Goal: Task Accomplishment & Management: Complete application form

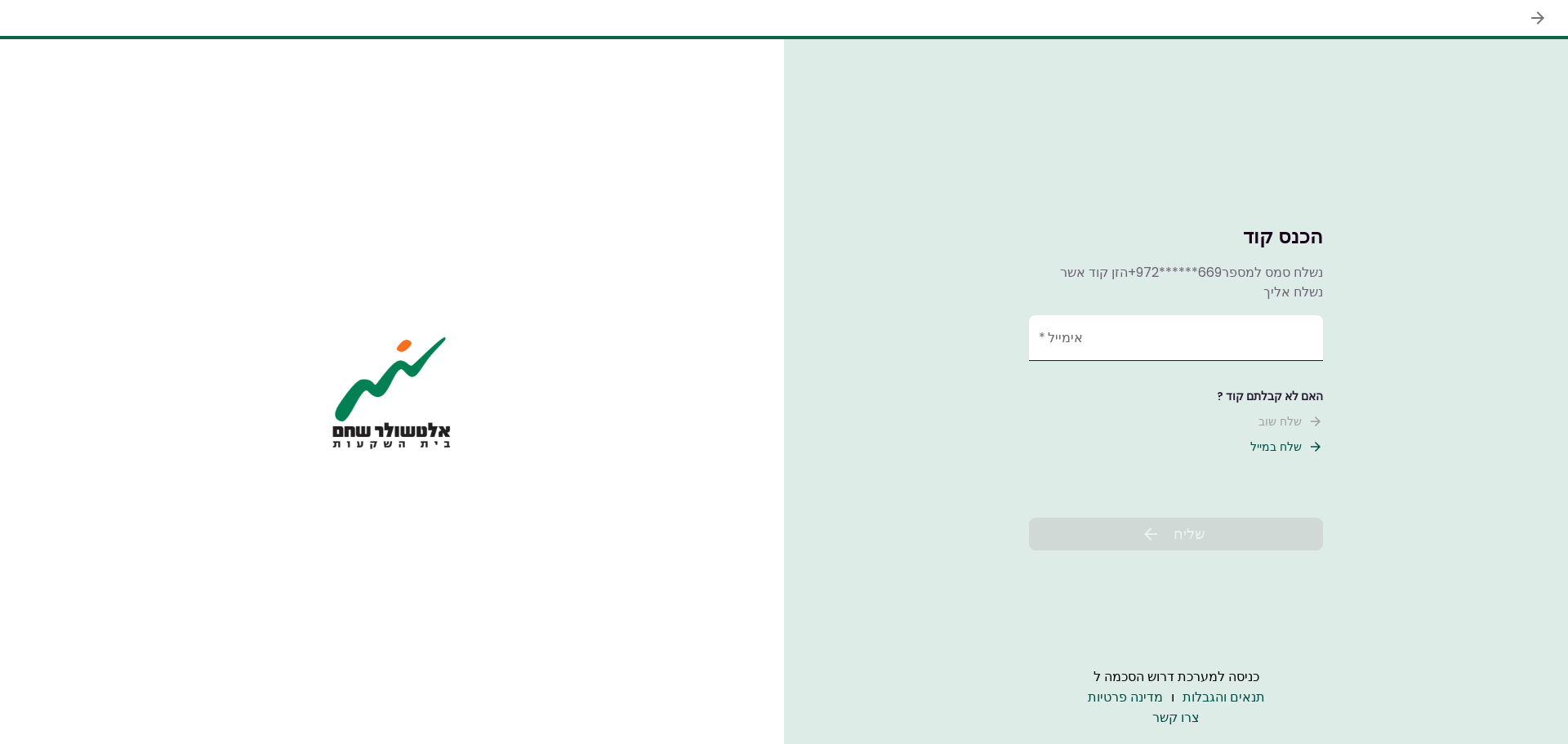
click at [1132, 335] on input "אימייל   *" at bounding box center [1176, 338] width 294 height 46
click at [1269, 419] on font "שלח שוב" at bounding box center [1281, 421] width 44 height 16
click at [1137, 333] on input "אימייל   *" at bounding box center [1176, 338] width 294 height 46
type input "******"
click at [1194, 540] on font "שליח" at bounding box center [1189, 534] width 32 height 20
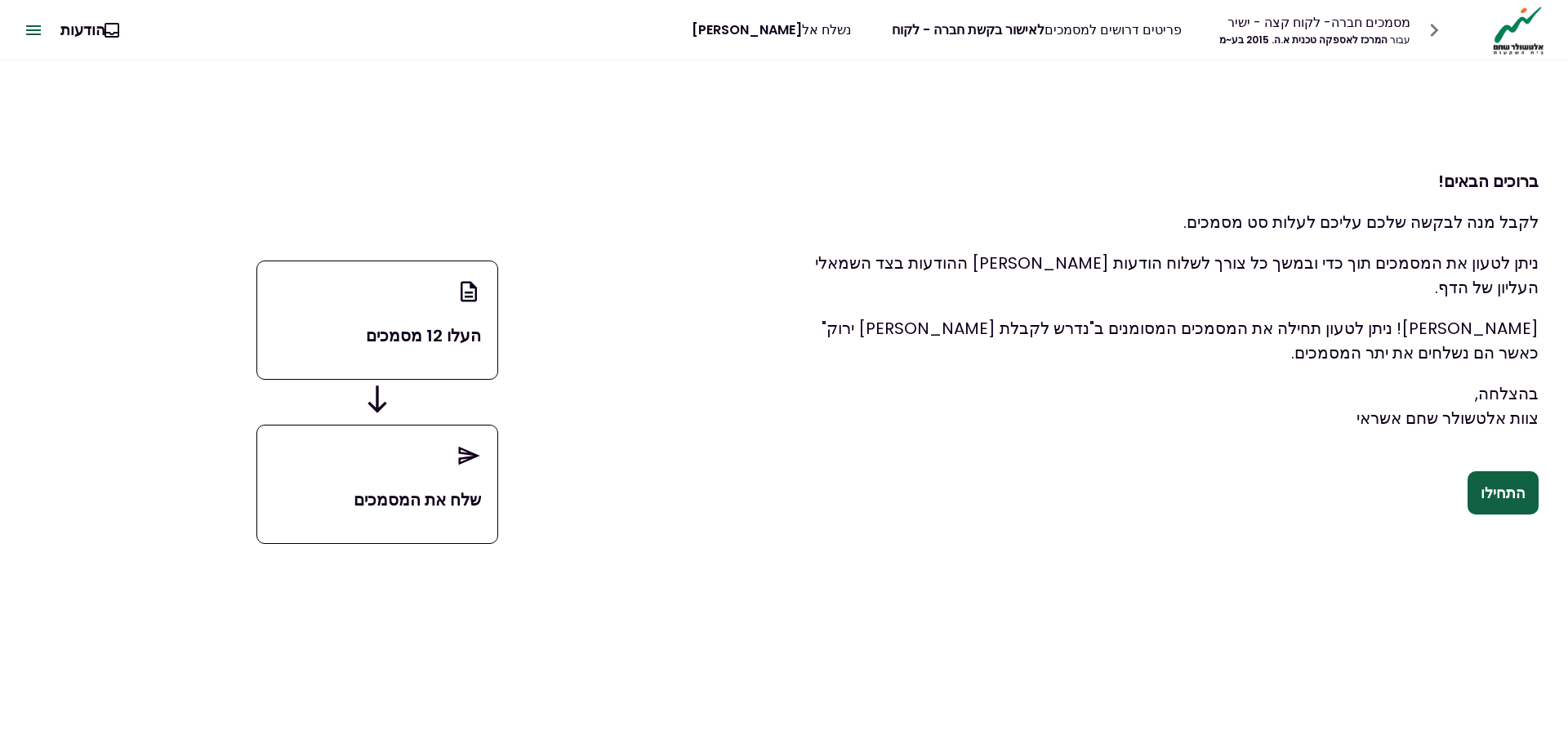
click at [1495, 483] on font "התחילו" at bounding box center [1503, 493] width 45 height 20
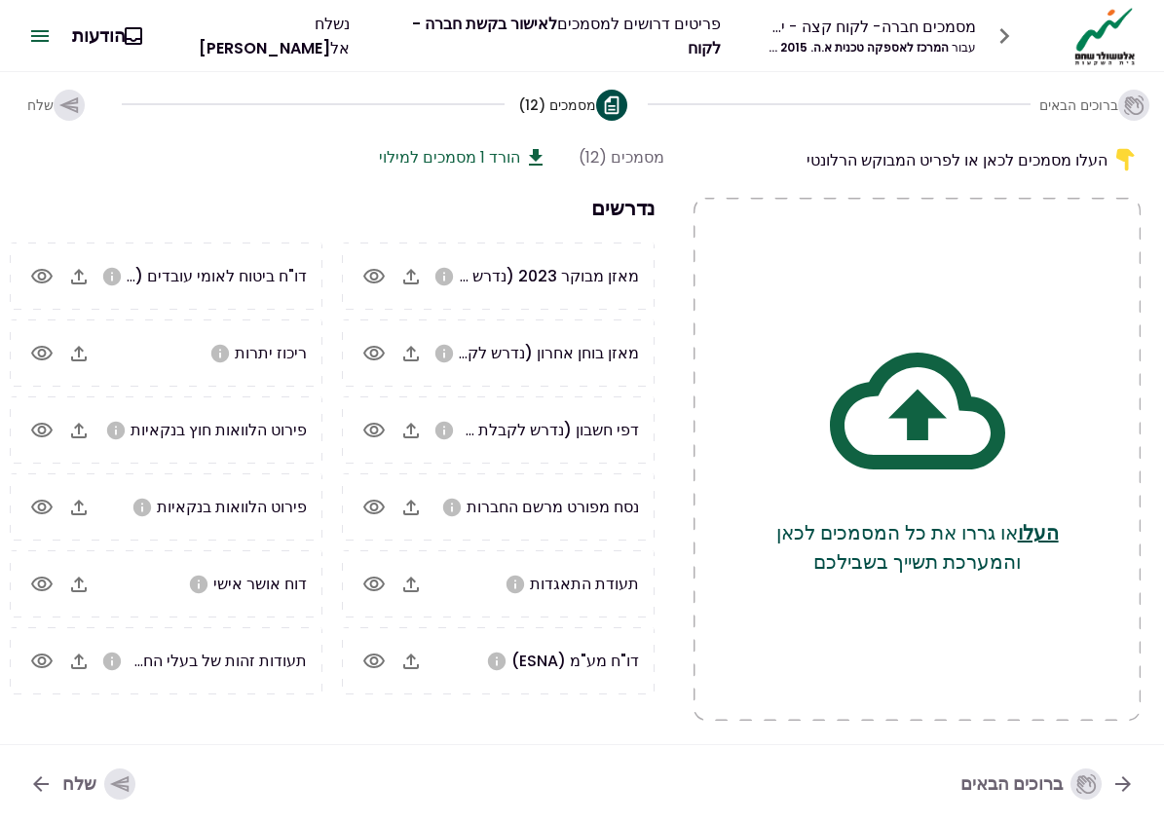
click at [411, 281] on icon "button" at bounding box center [411, 276] width 23 height 23
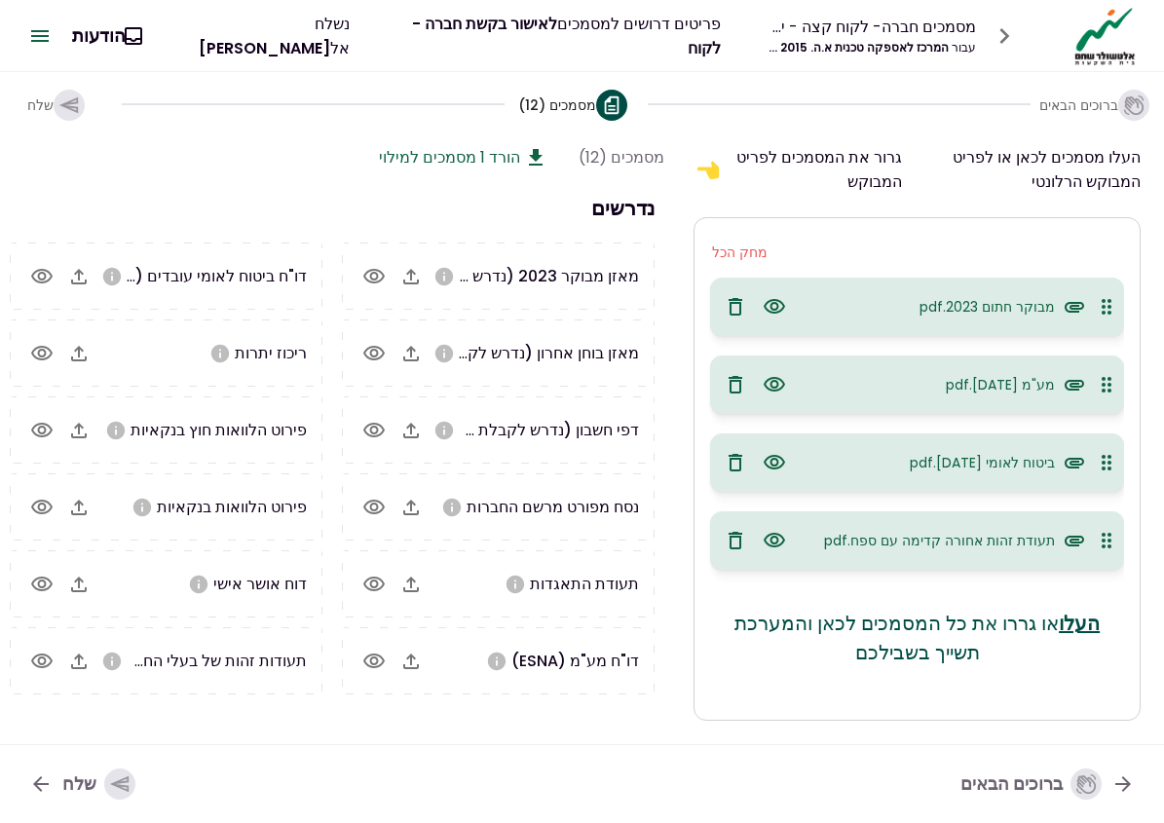
click at [43, 657] on icon "button" at bounding box center [41, 661] width 21 height 15
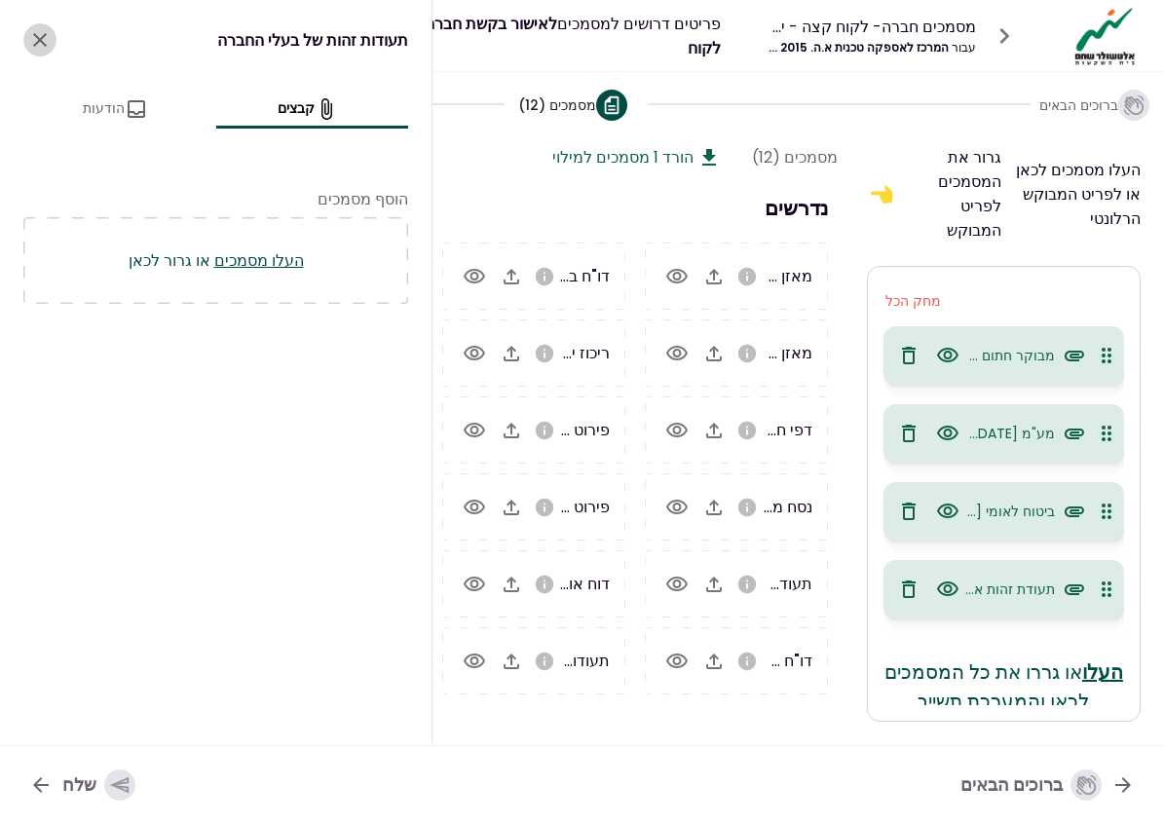
click at [39, 40] on icon "לִסְגוֹר" at bounding box center [40, 40] width 14 height 14
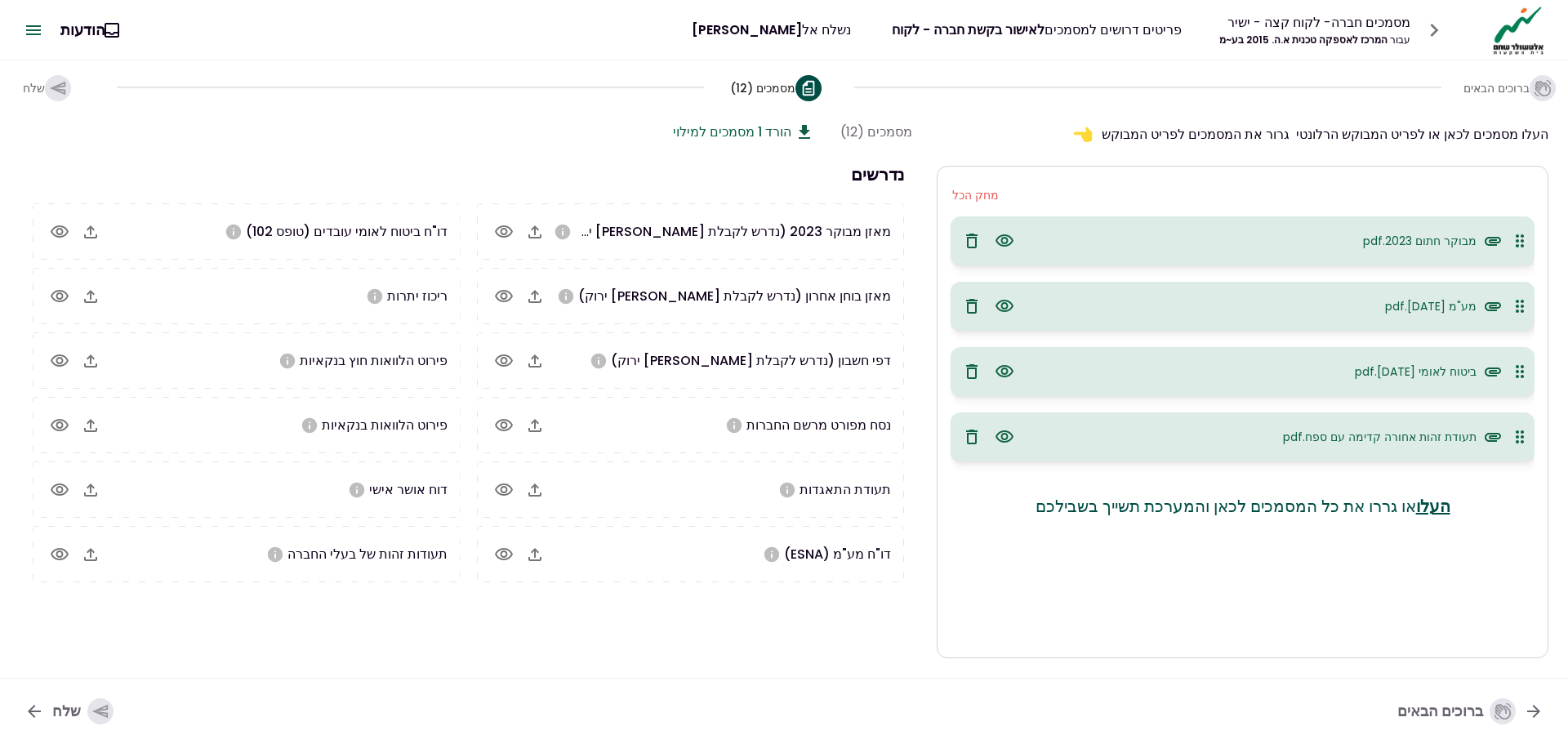
click at [700, 136] on font "הורד 1 מסמכים למילוי" at bounding box center [732, 132] width 118 height 18
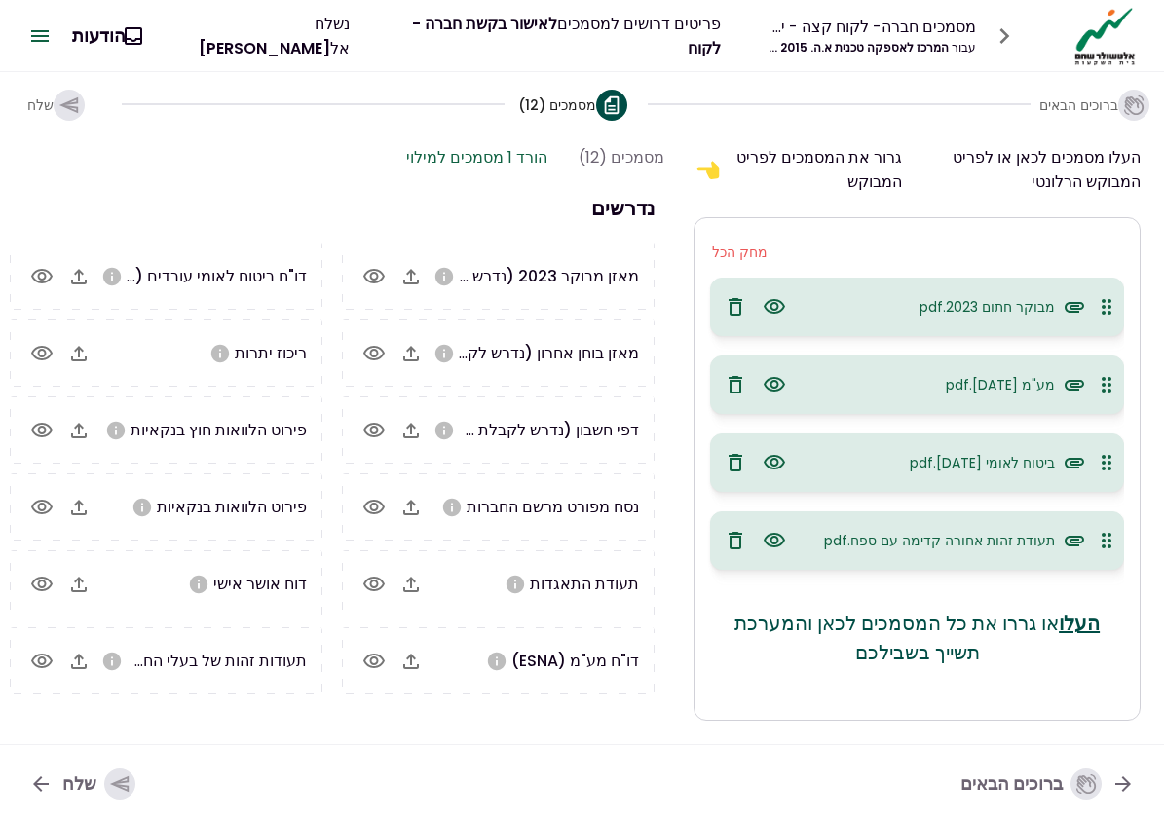
click at [371, 587] on icon "button" at bounding box center [373, 584] width 21 height 15
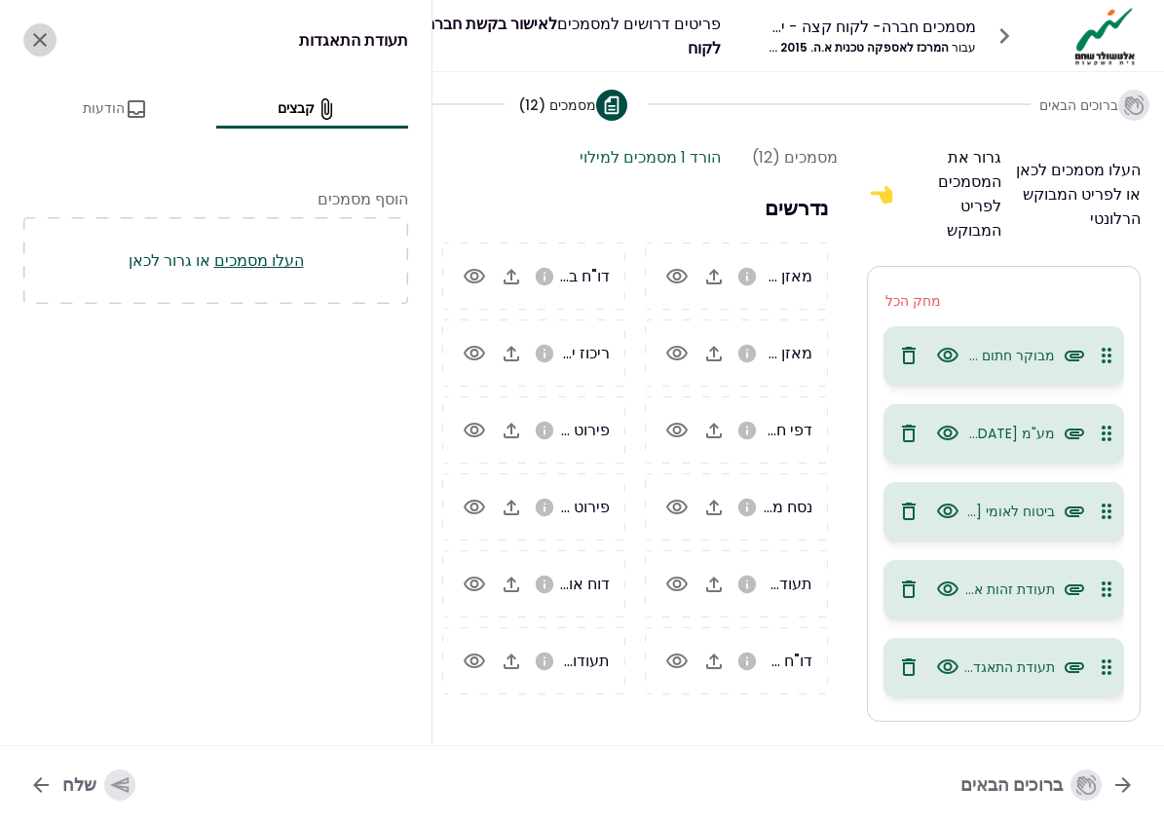
click at [36, 40] on icon "לִסְגוֹר" at bounding box center [39, 39] width 23 height 23
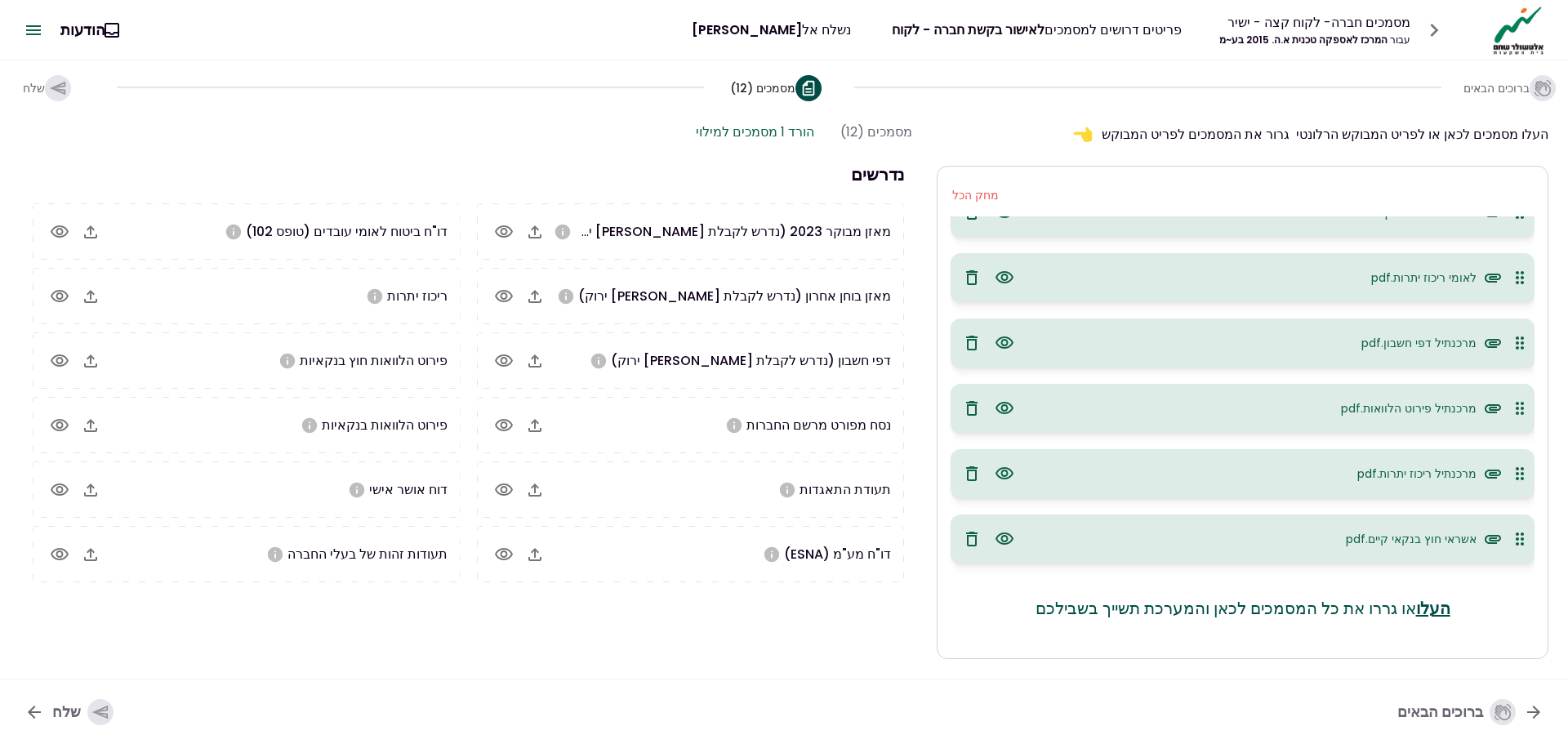
scroll to position [747, 0]
click at [67, 710] on font "שלח" at bounding box center [66, 711] width 28 height 20
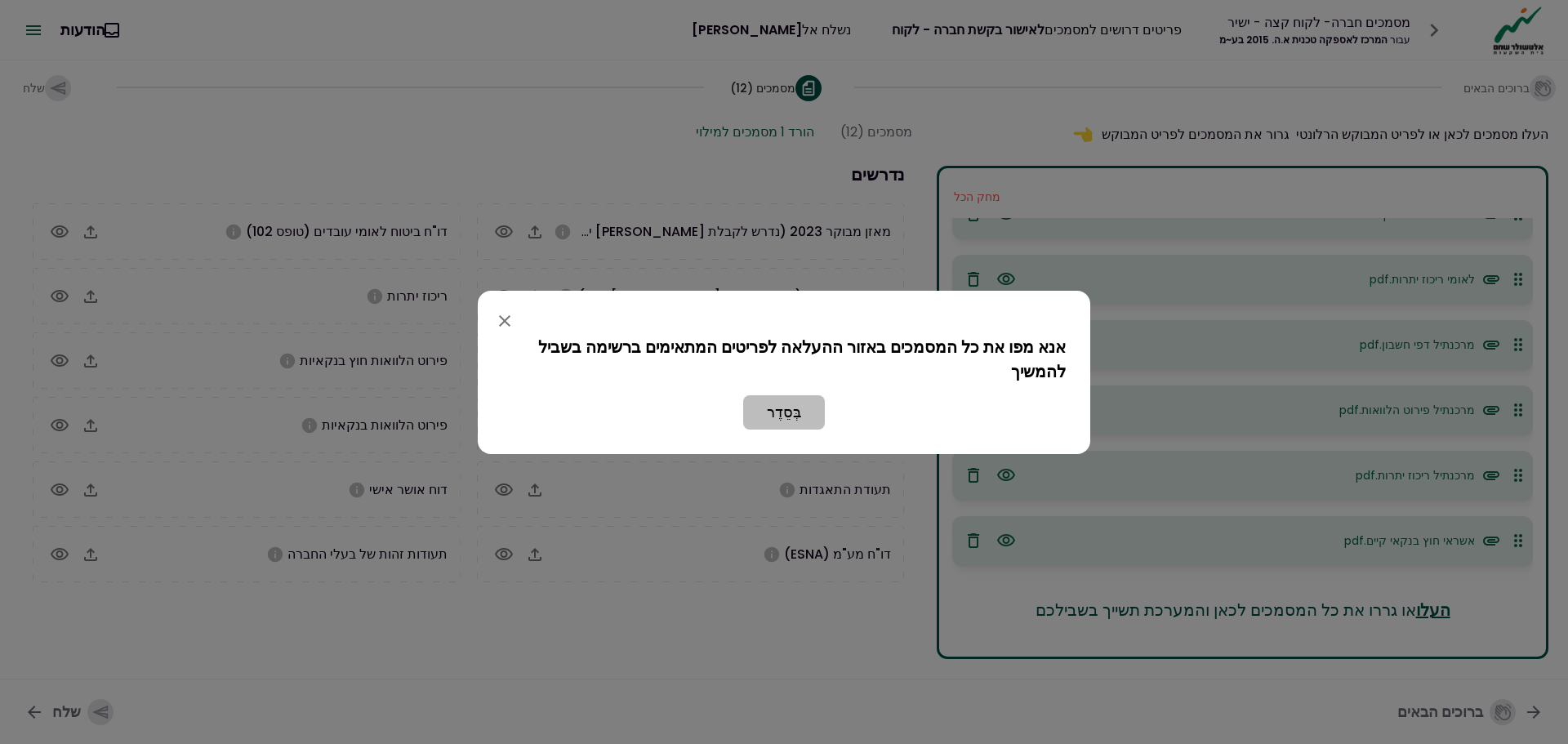
click at [779, 415] on font "בְּסֵדֶר" at bounding box center [784, 411] width 34 height 20
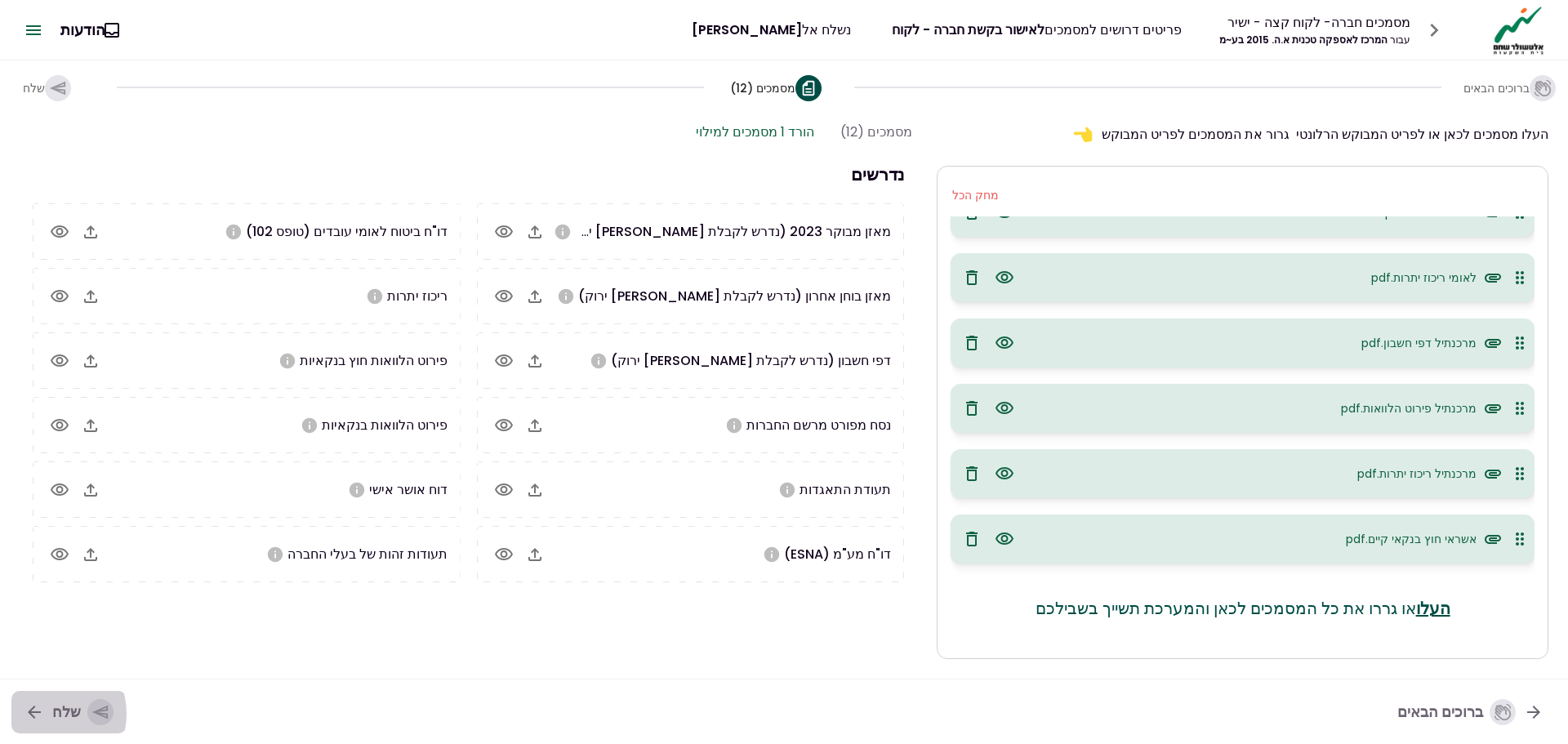
click at [49, 714] on button "שלח" at bounding box center [69, 711] width 115 height 43
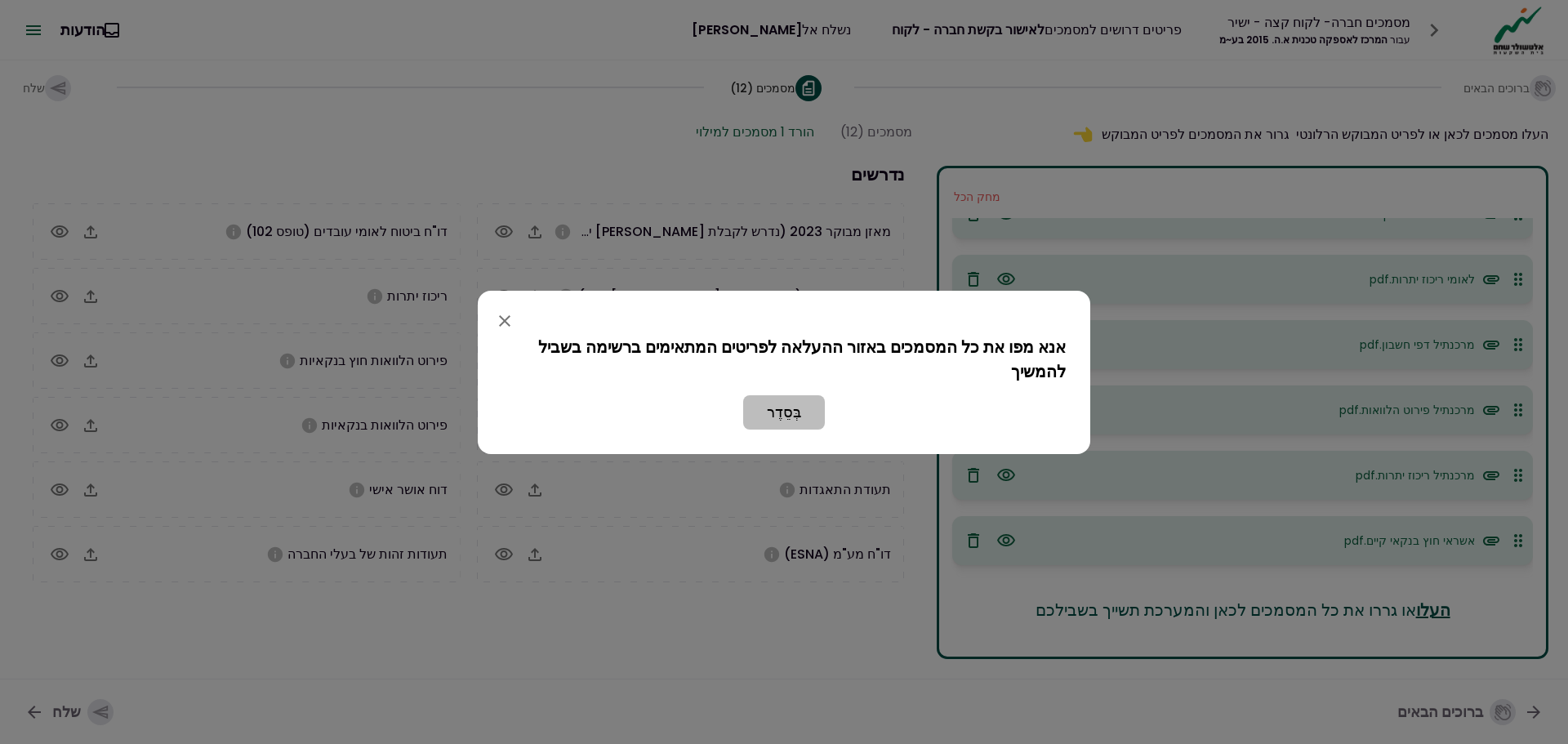
click at [782, 413] on font "בְּסֵדֶר" at bounding box center [784, 411] width 34 height 20
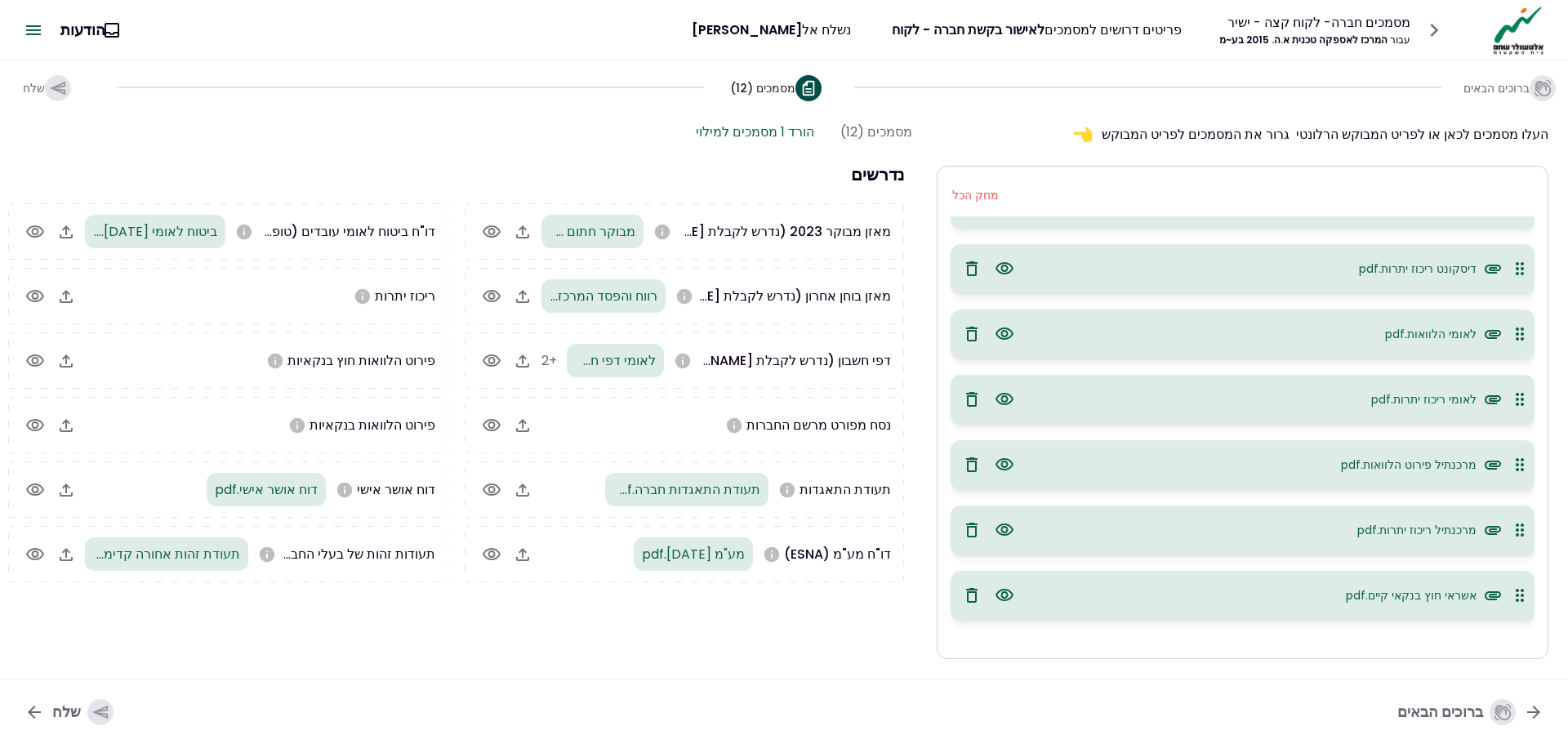
scroll to position [0, 0]
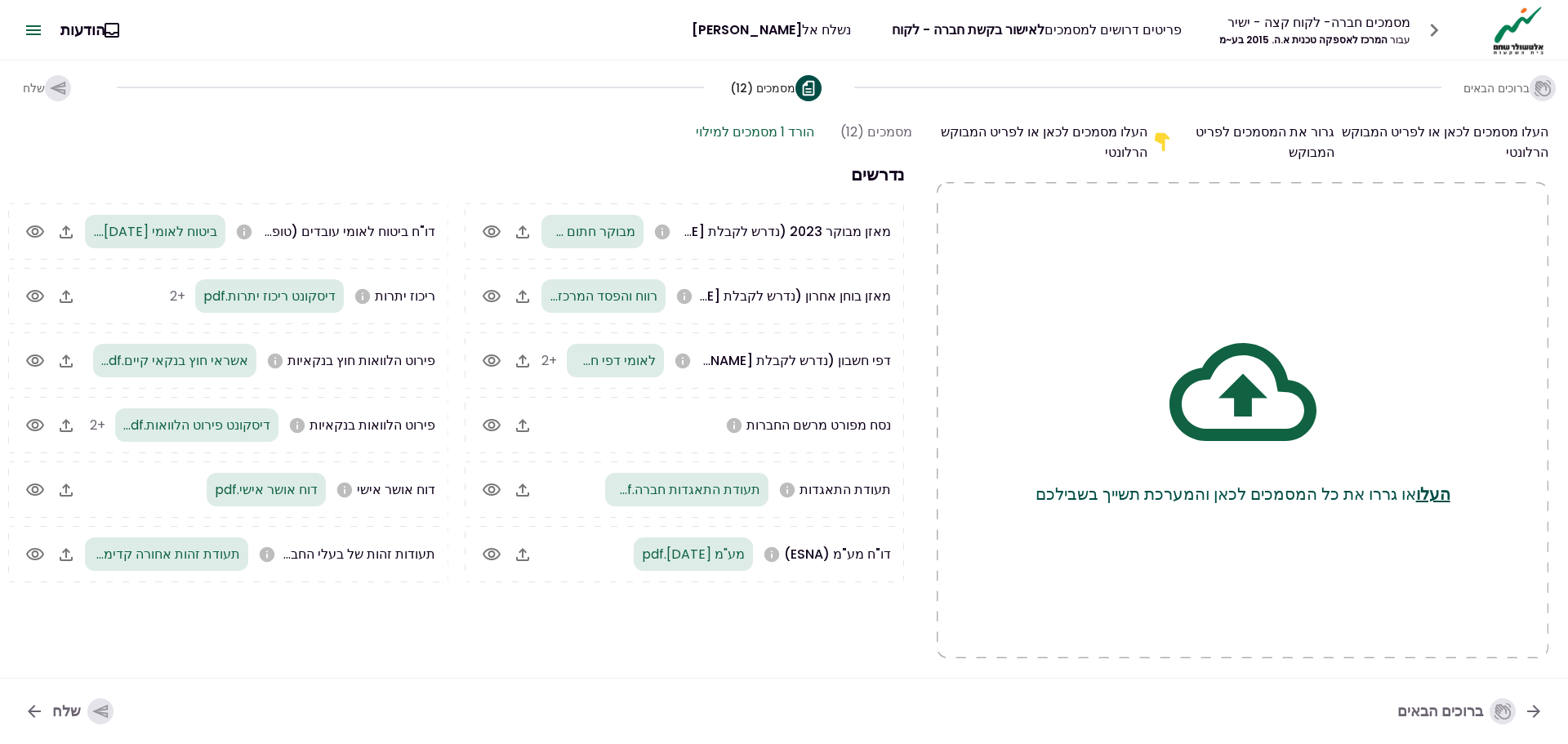
click at [66, 712] on font "שלח" at bounding box center [66, 710] width 28 height 20
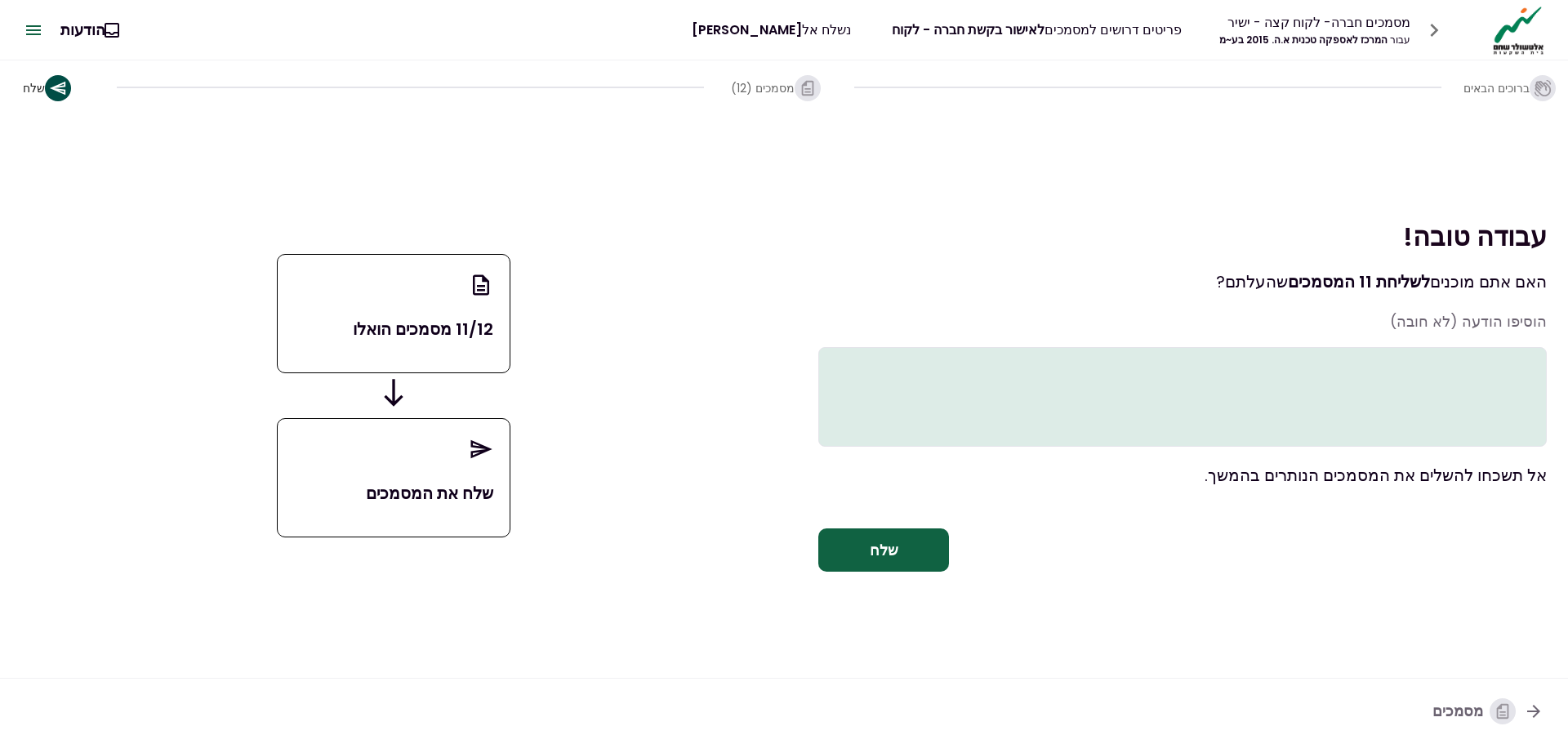
click at [1439, 350] on textarea at bounding box center [1182, 396] width 728 height 100
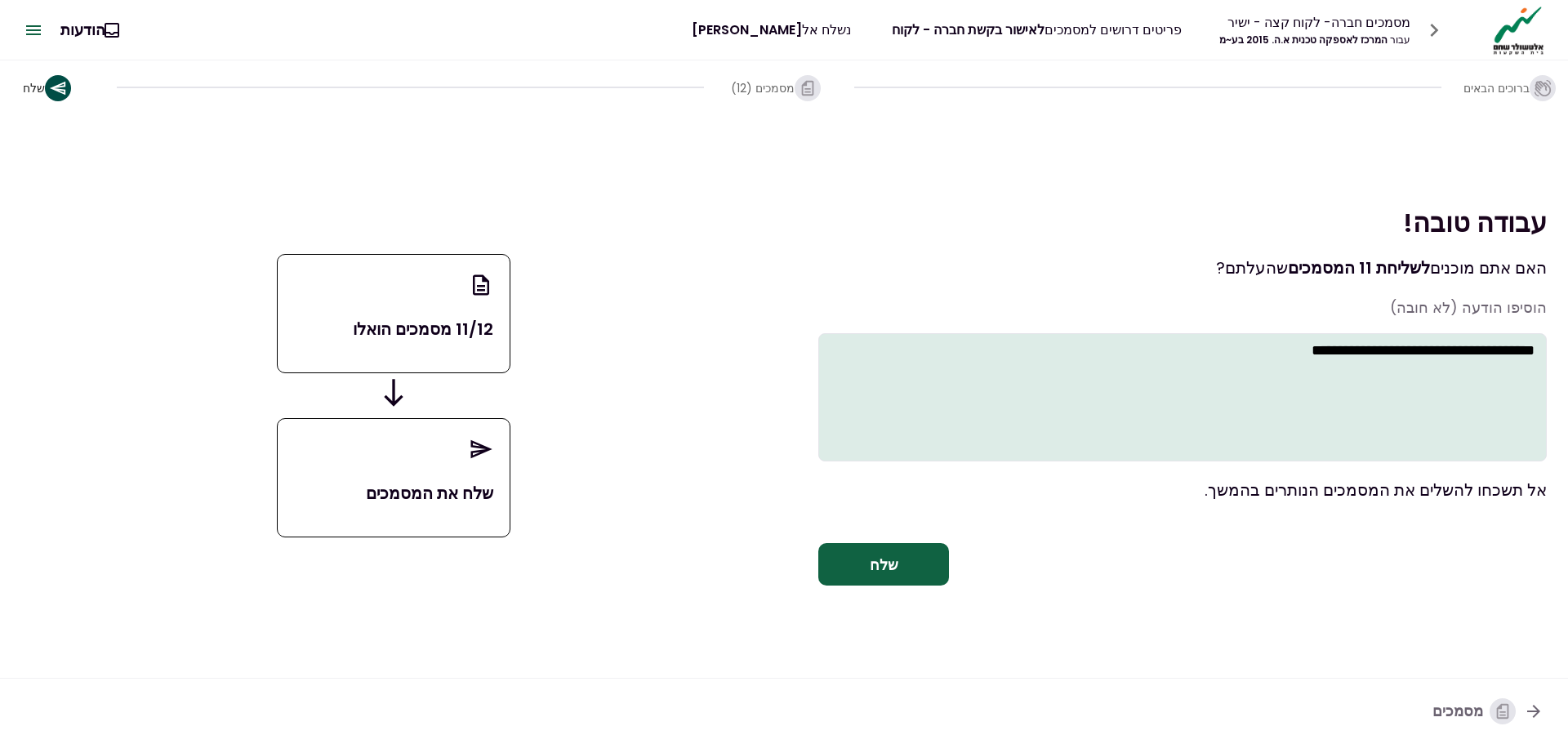
type textarea "**********"
click at [875, 565] on font "שלח" at bounding box center [884, 565] width 28 height 20
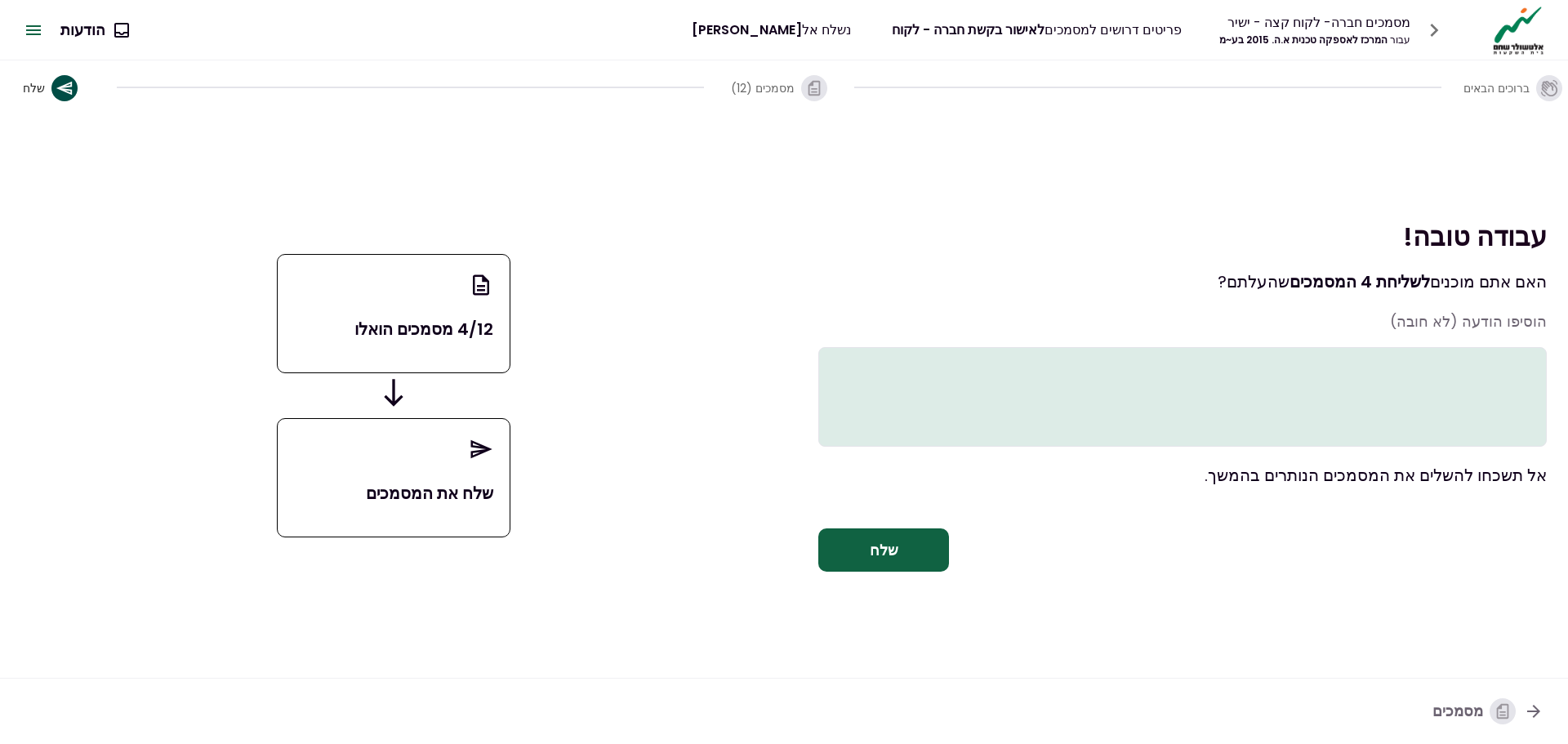
click at [876, 560] on font "שלח" at bounding box center [884, 550] width 28 height 20
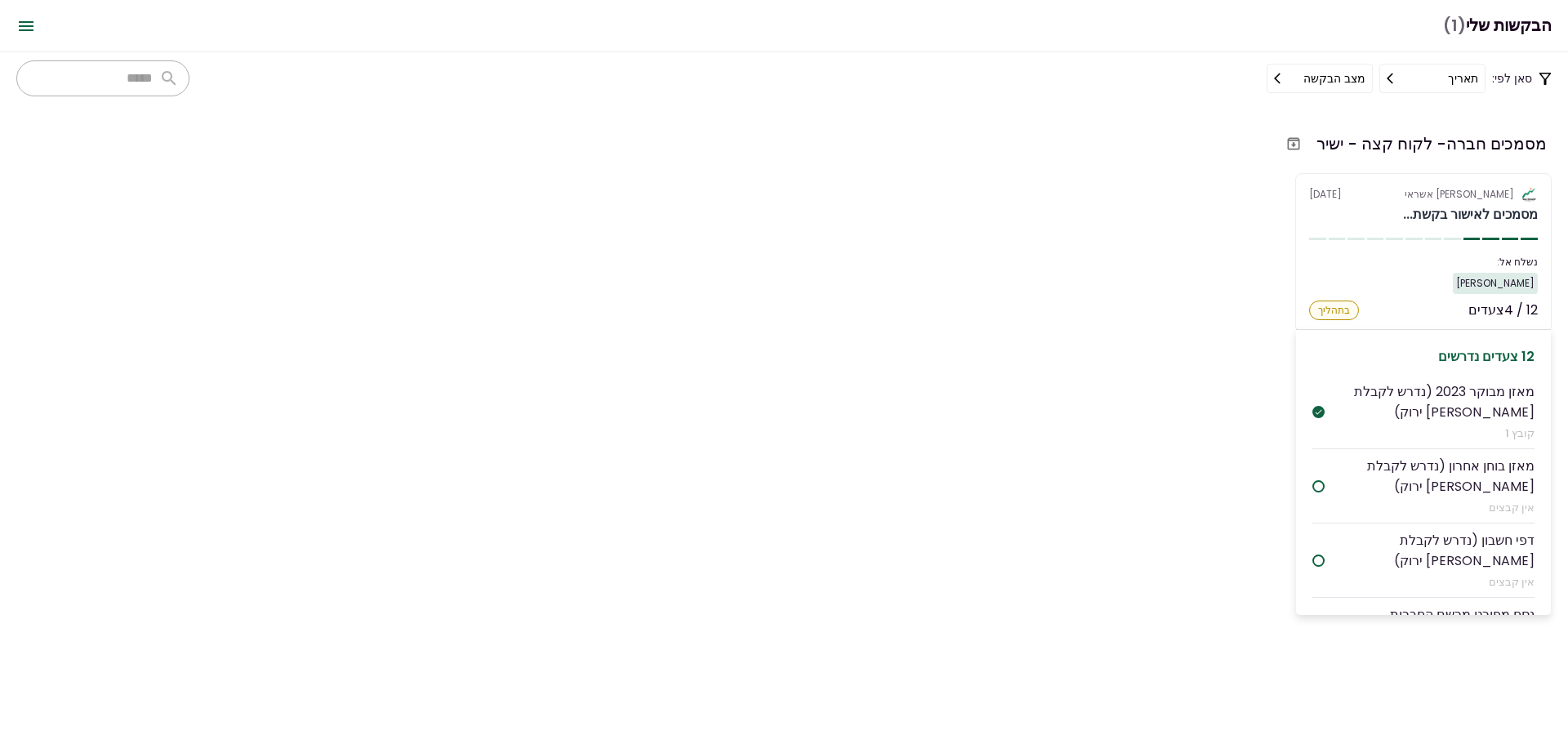
scroll to position [81, 0]
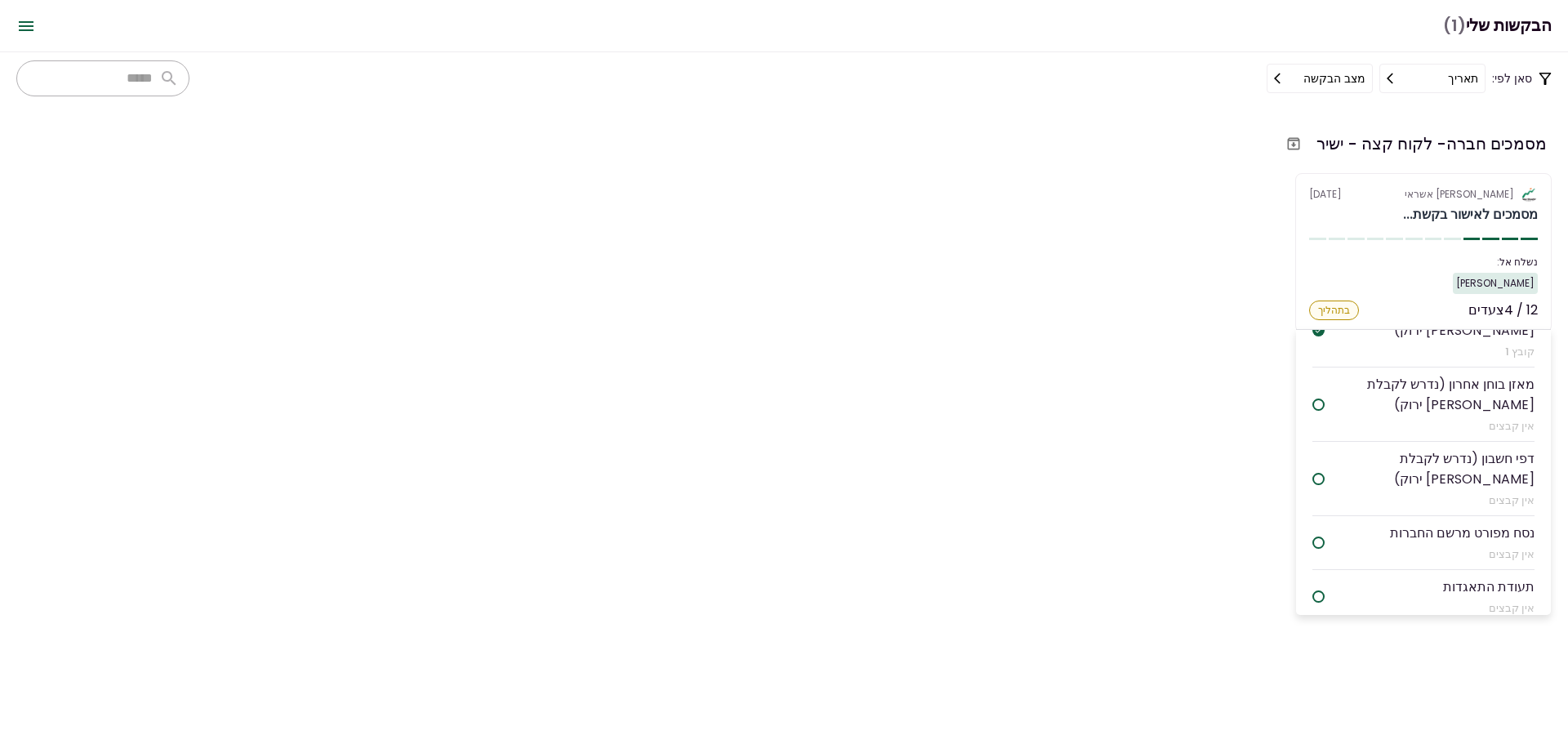
click at [1325, 403] on div at bounding box center [1318, 405] width 13 height 13
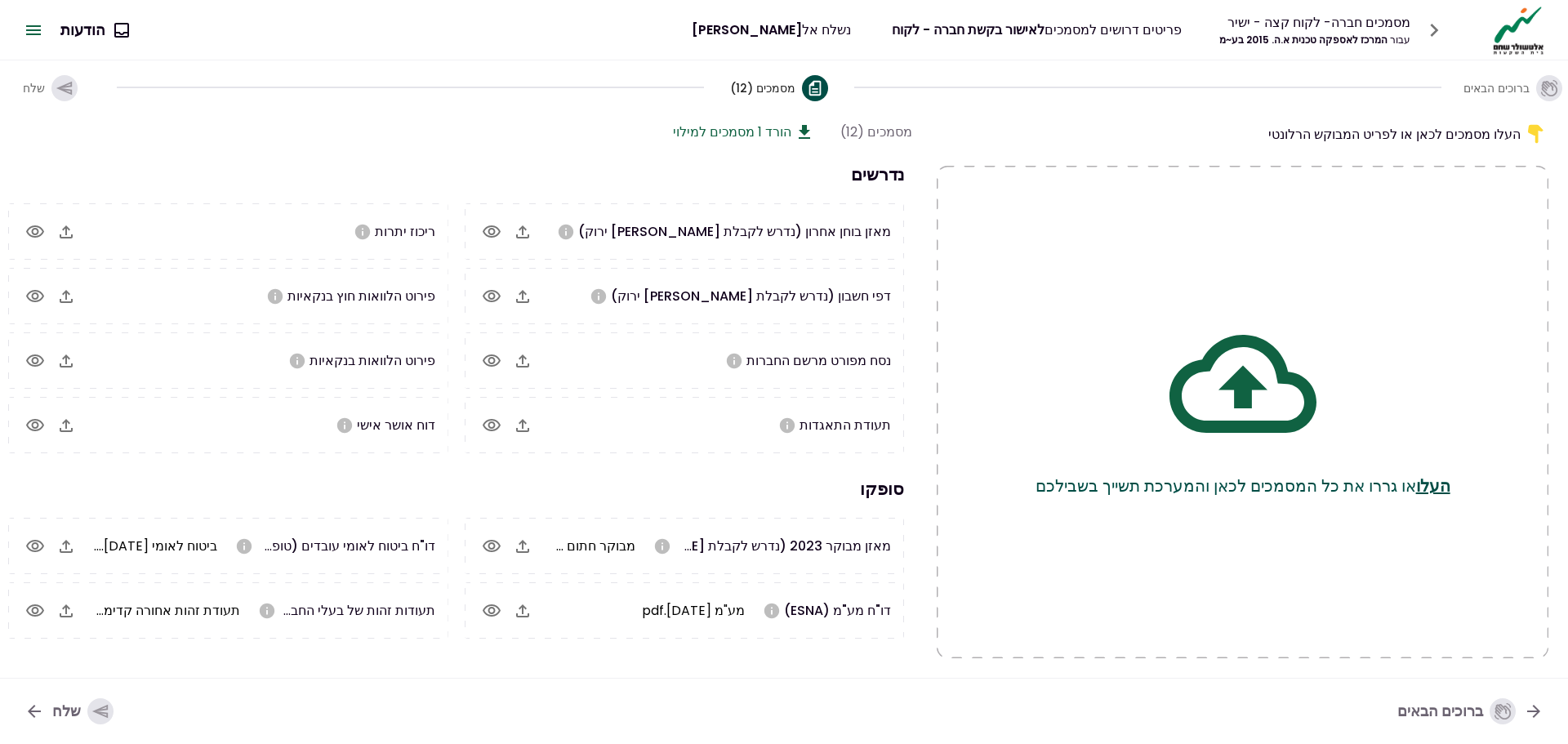
click at [1532, 711] on icon "button" at bounding box center [1534, 711] width 13 height 13
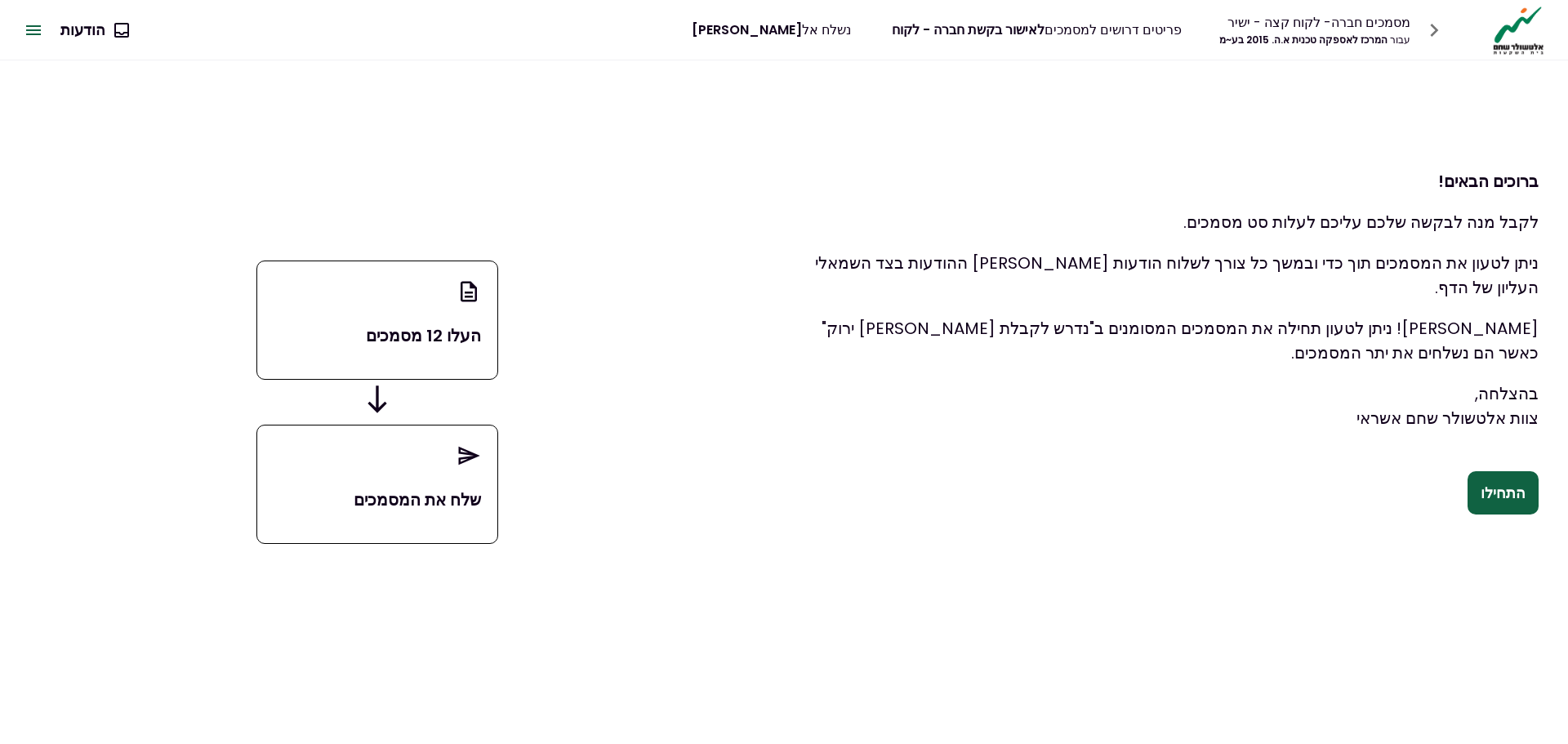
click at [34, 32] on icon "button" at bounding box center [33, 29] width 19 height 19
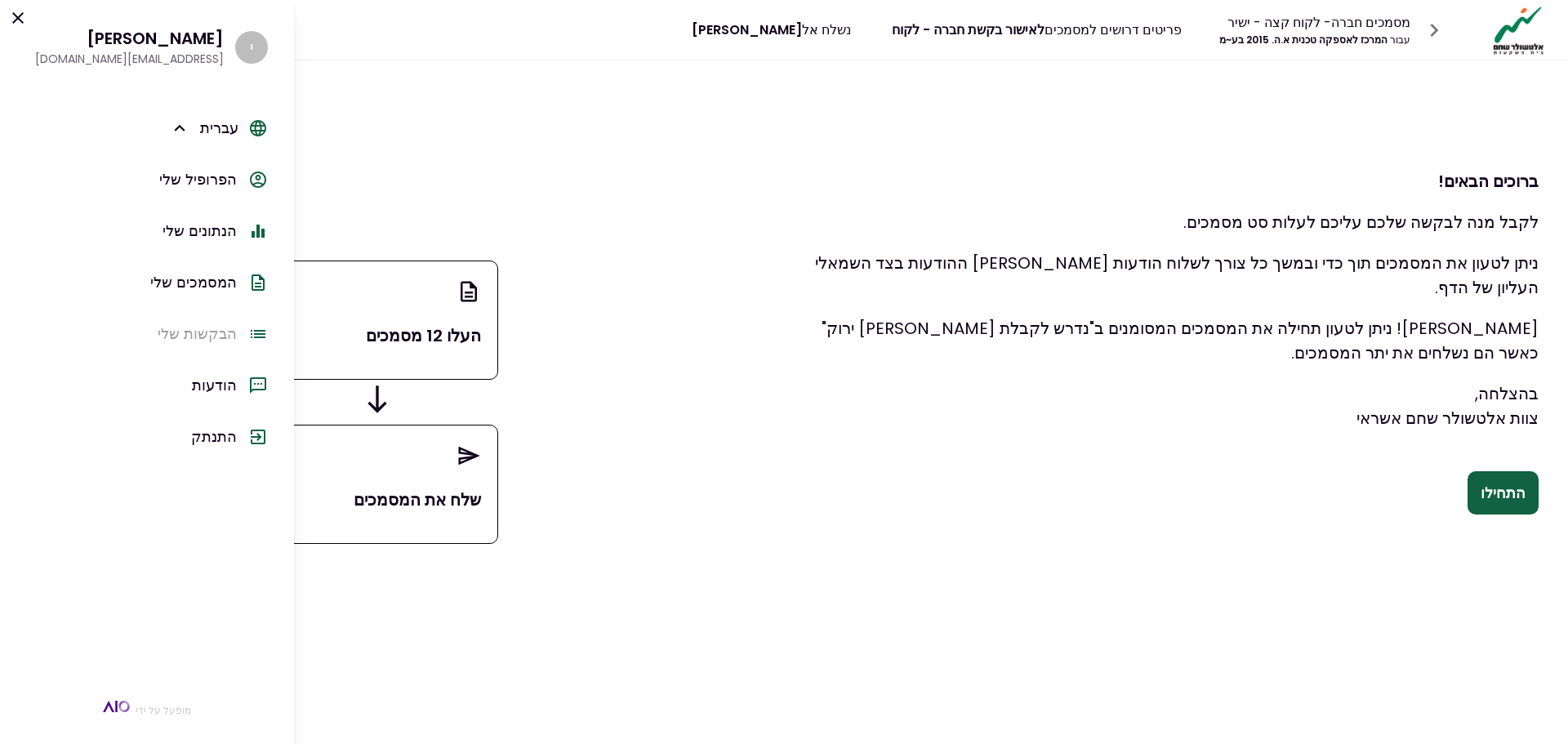
click at [184, 176] on font "הפרופיל שלי" at bounding box center [198, 179] width 78 height 20
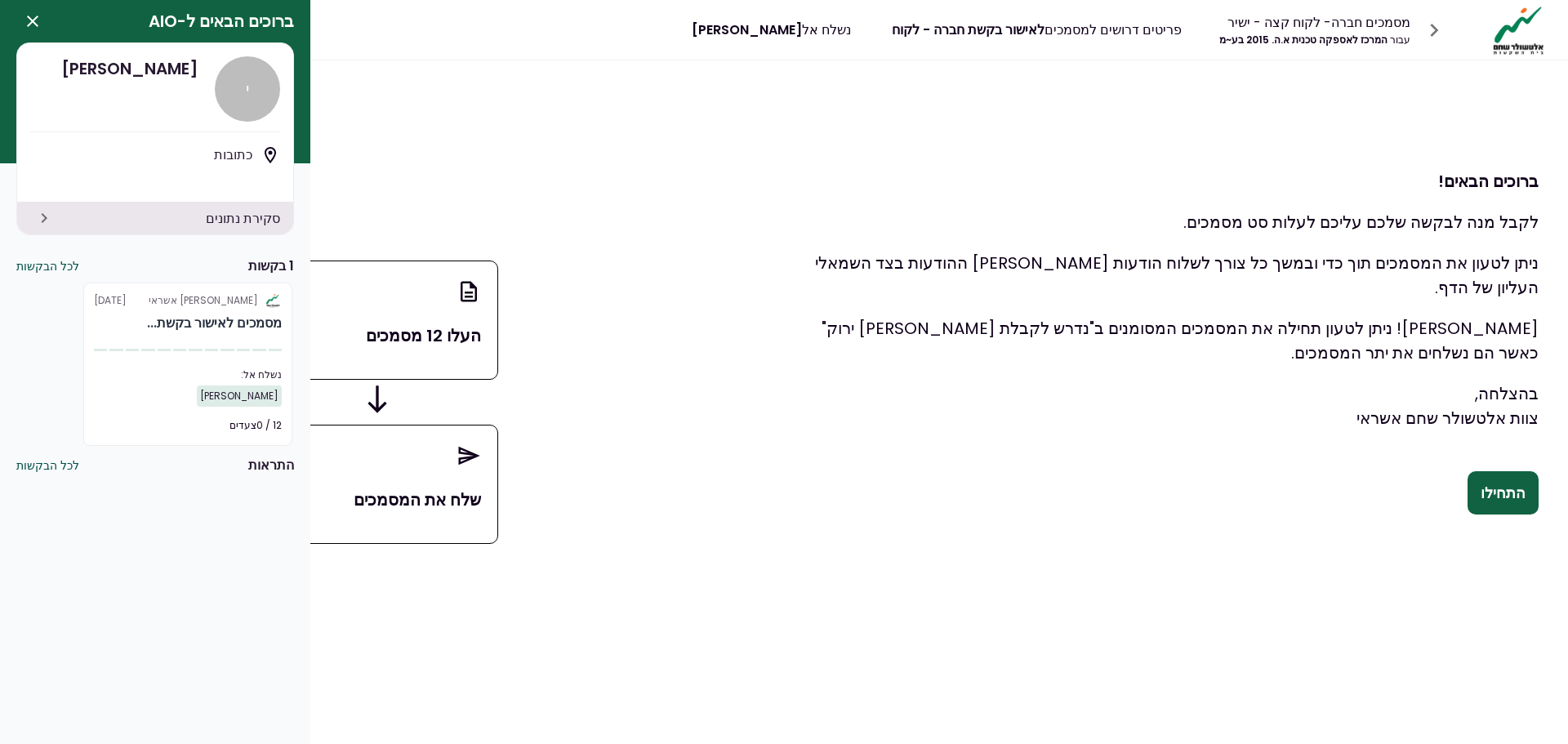
click at [37, 261] on font "לכל הבקשות" at bounding box center [47, 266] width 63 height 16
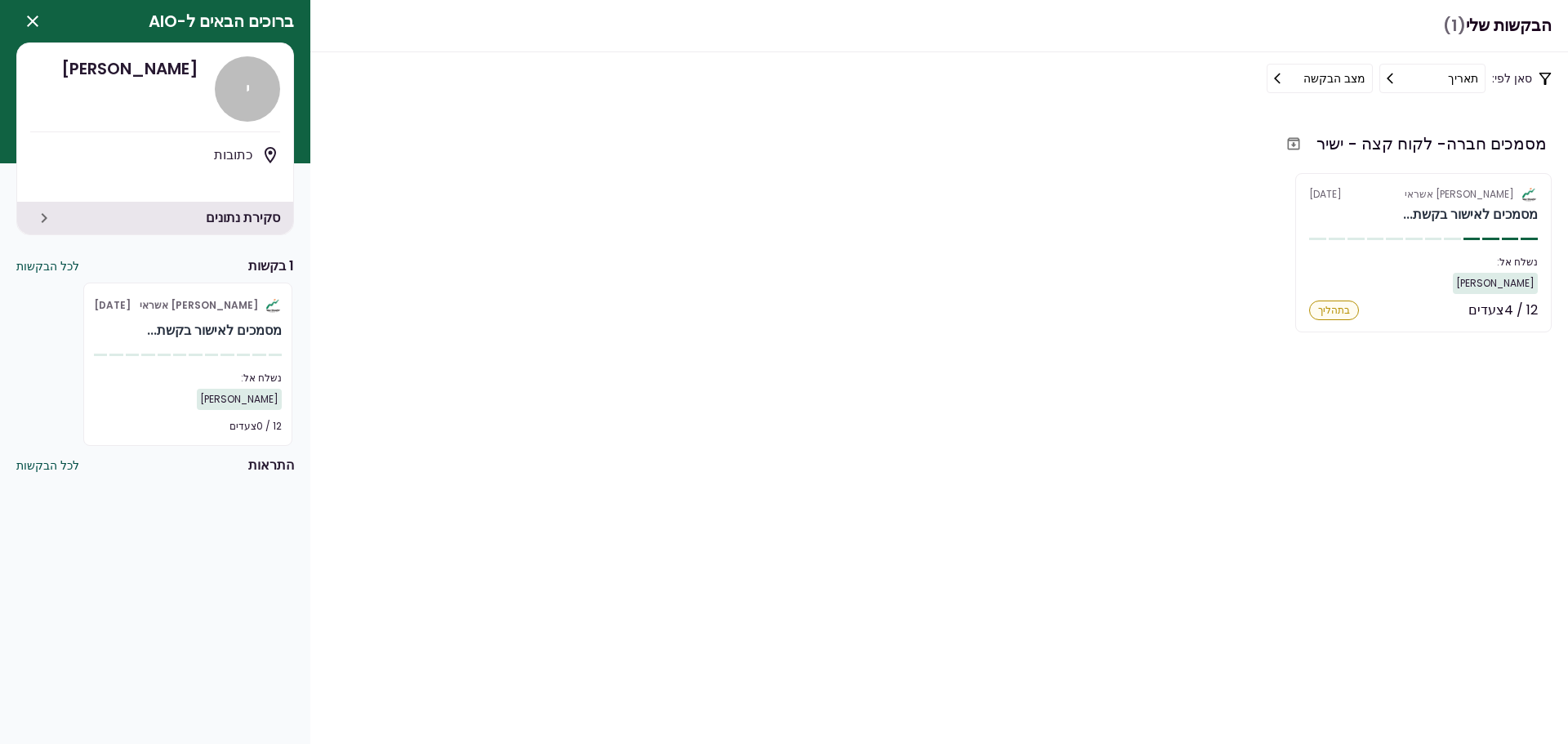
click at [57, 464] on font "לכל הבקשות" at bounding box center [47, 465] width 63 height 16
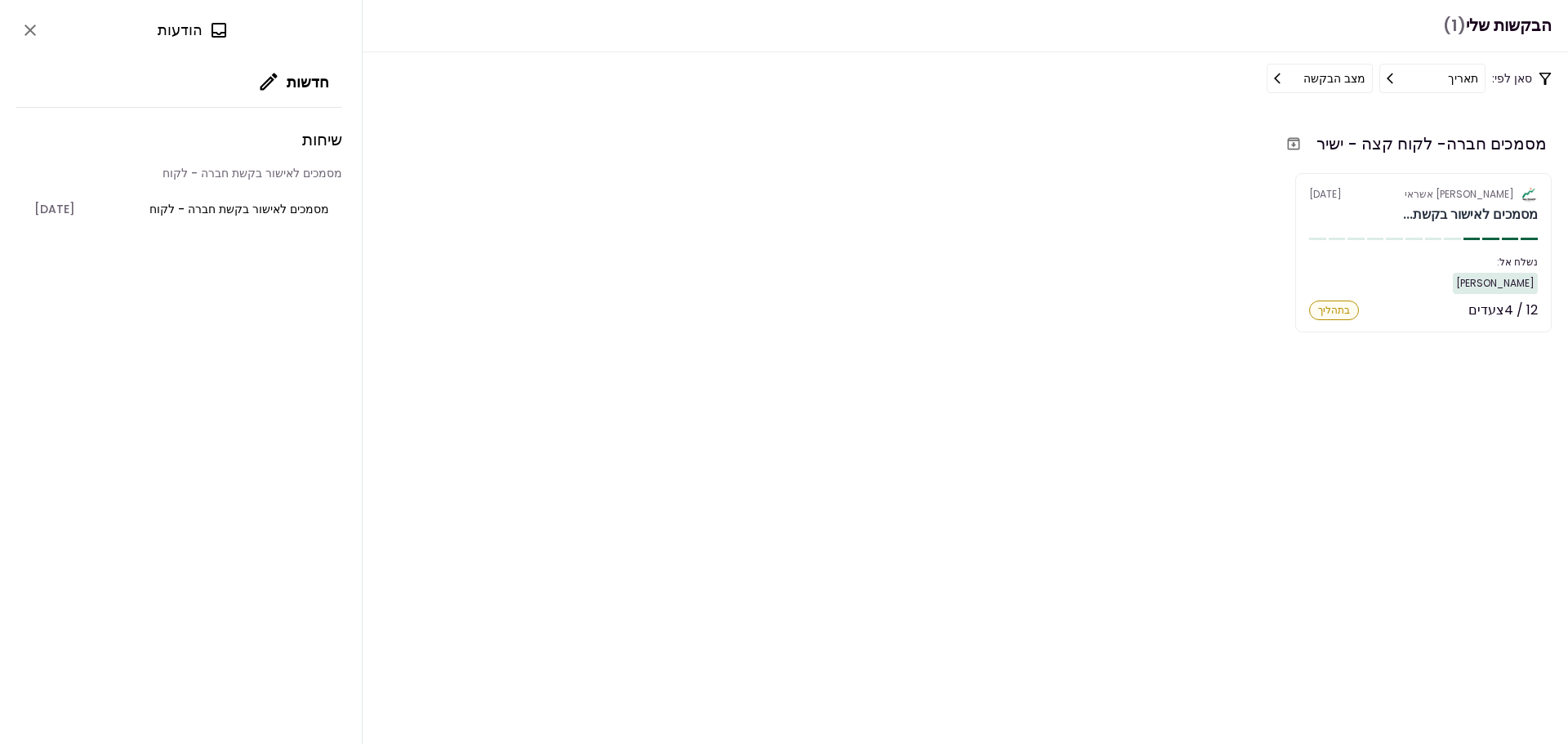
click at [21, 20] on button "לִסְגוֹר" at bounding box center [29, 29] width 28 height 28
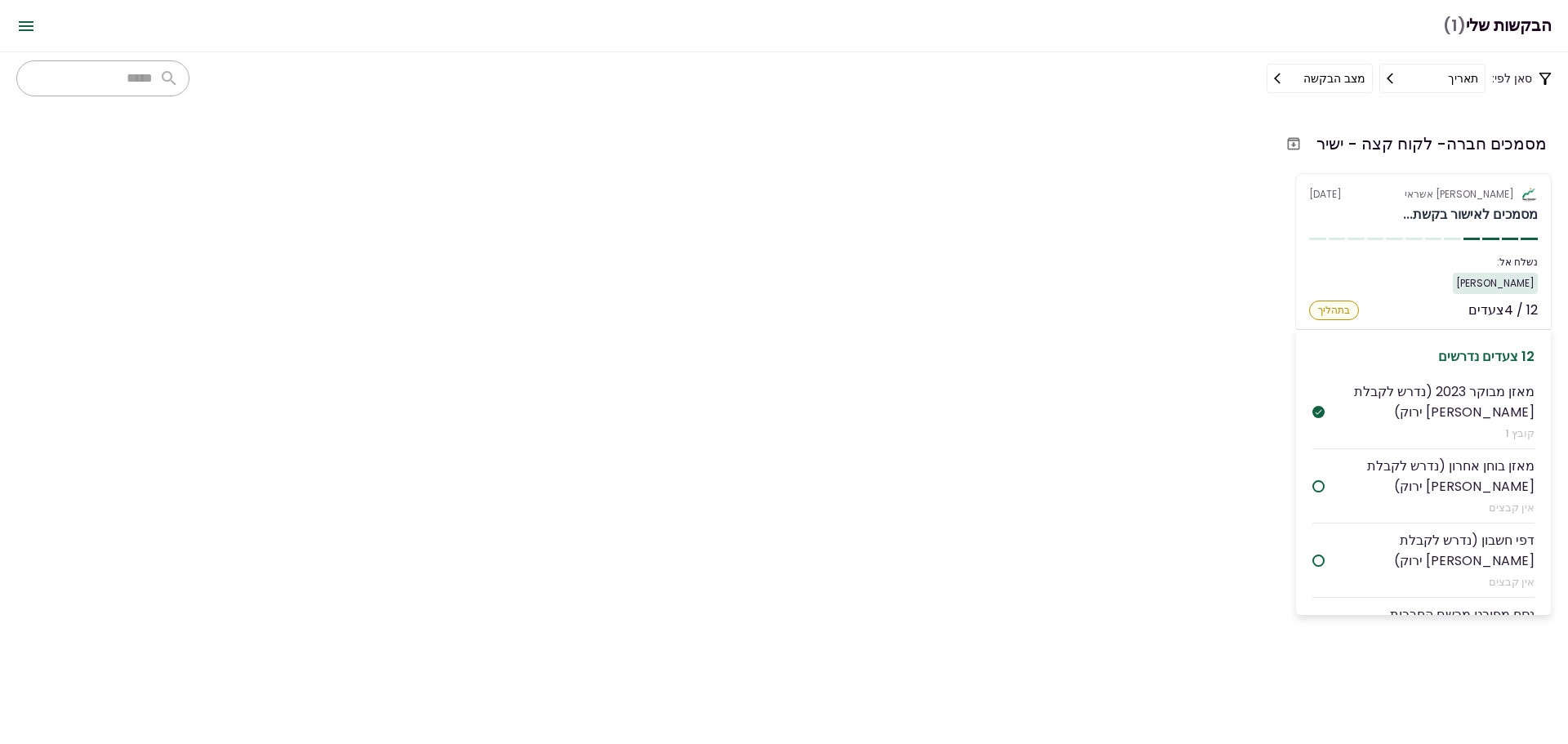
click at [1337, 307] on font "בתהליך" at bounding box center [1334, 310] width 32 height 14
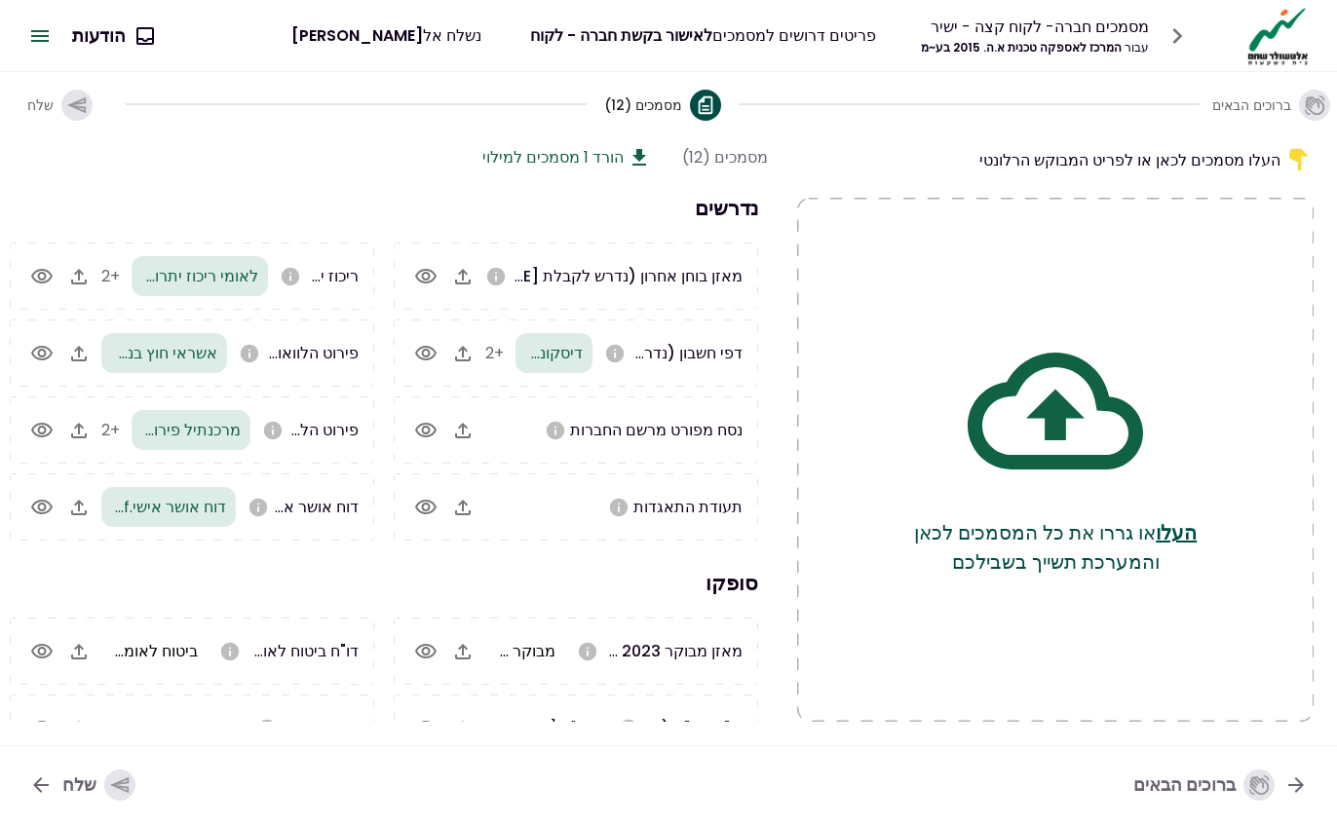
click at [964, 112] on div "ברוכים הבאים מסמכים (12) שלח" at bounding box center [668, 103] width 1337 height 63
click at [64, 784] on font "שלח" at bounding box center [79, 785] width 34 height 24
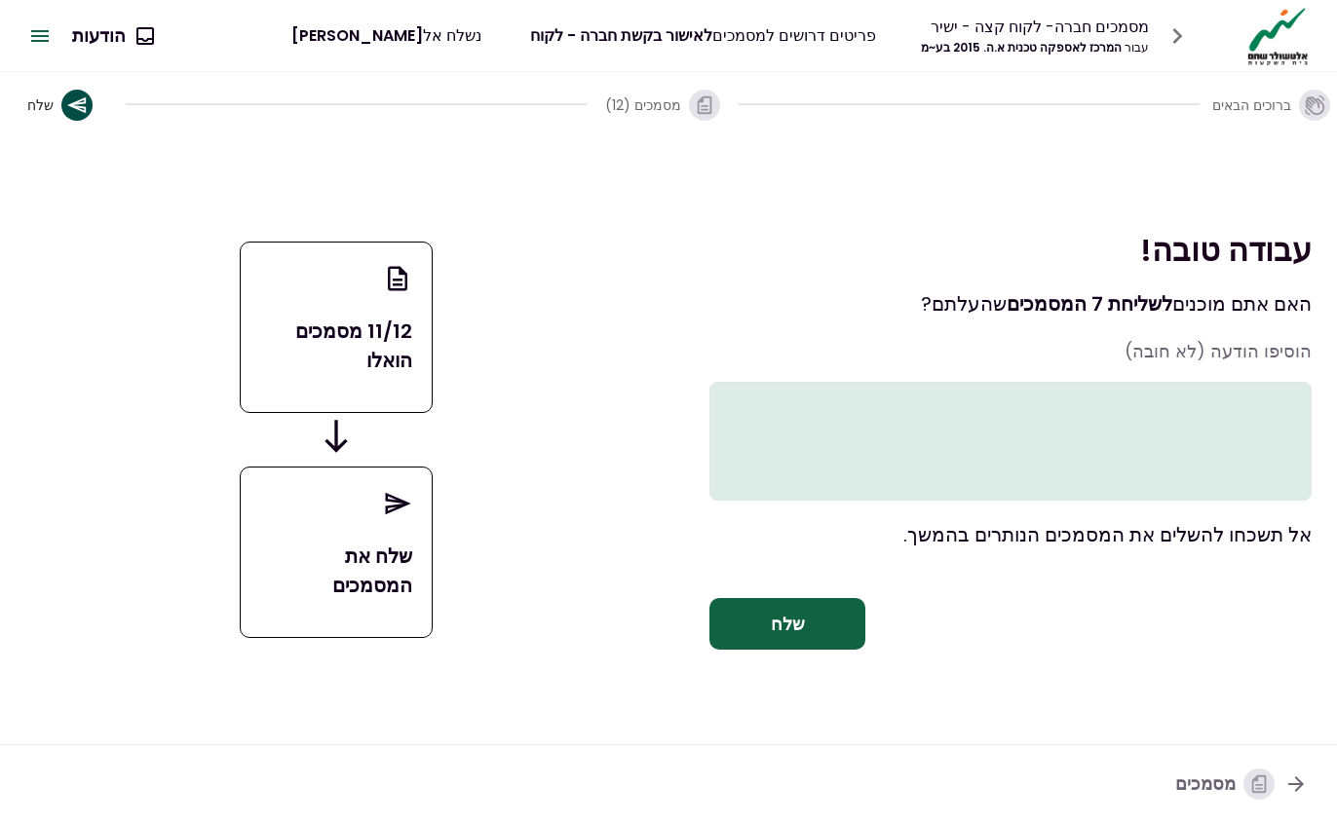
click at [778, 636] on font "שלח" at bounding box center [788, 624] width 34 height 24
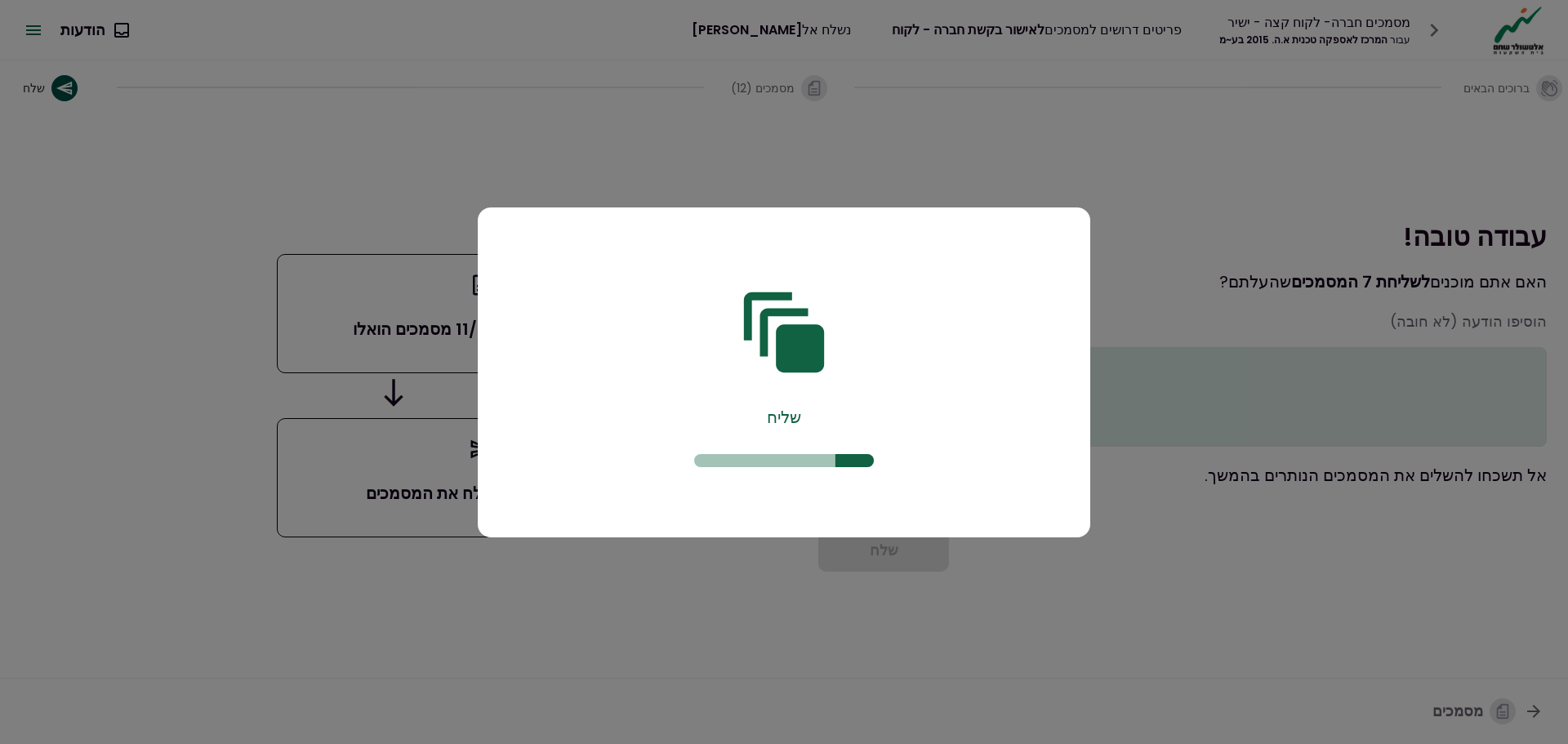
click at [801, 426] on font "שליח" at bounding box center [784, 416] width 34 height 23
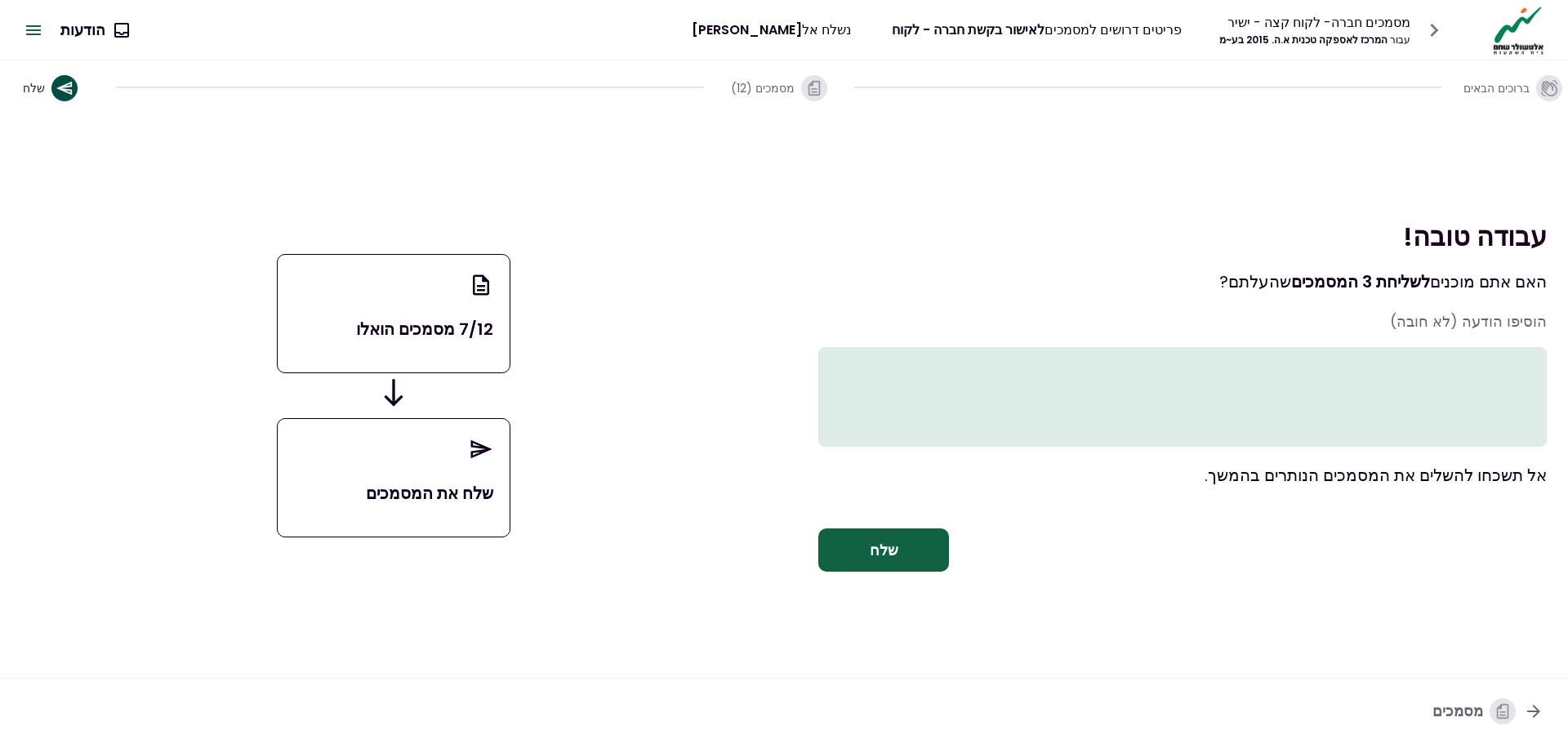
click at [887, 560] on font "שלח" at bounding box center [884, 550] width 28 height 20
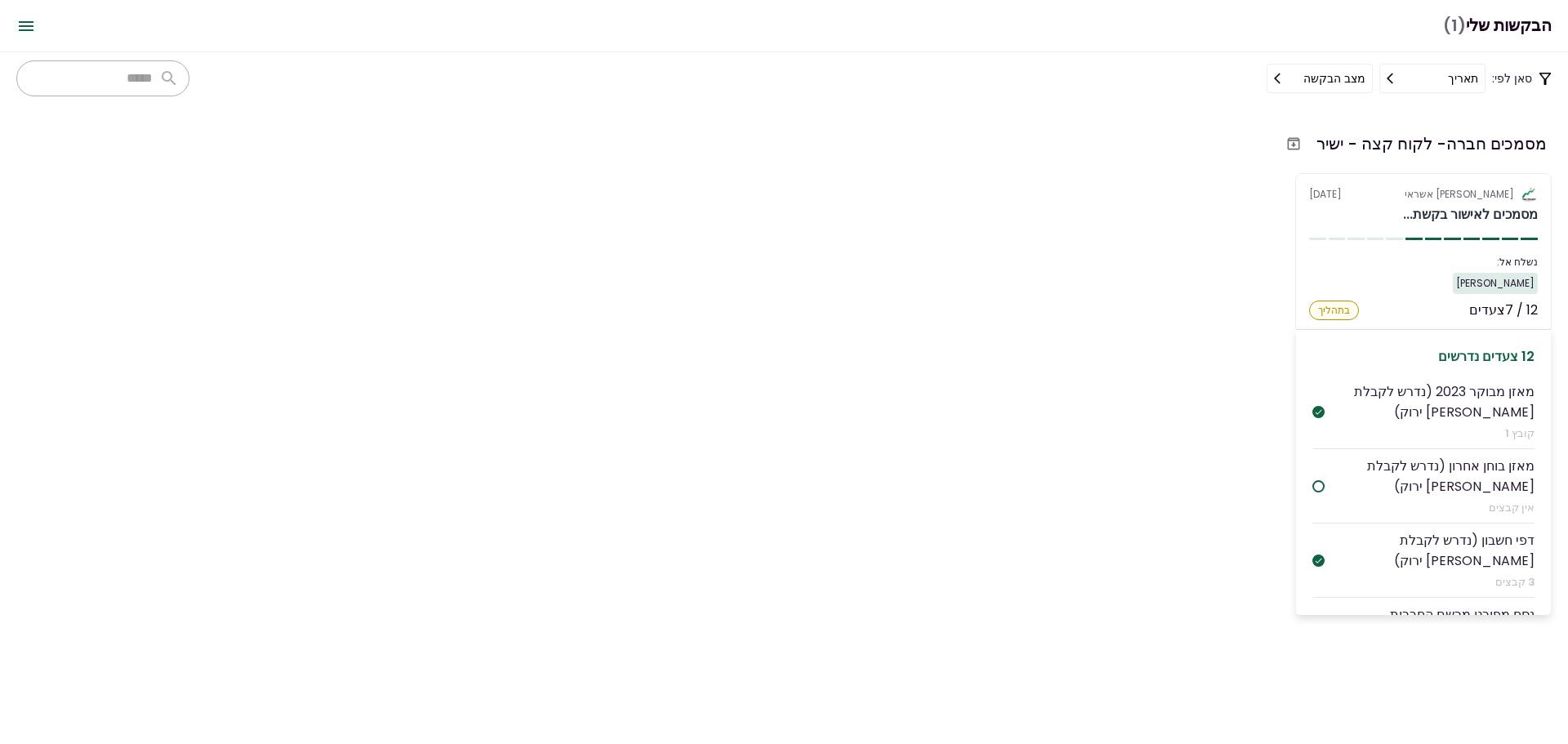
click at [1380, 487] on div "מאזן בוחן אחרון (נדרש לקבלת [PERSON_NAME] ירוק)" at bounding box center [1430, 476] width 210 height 41
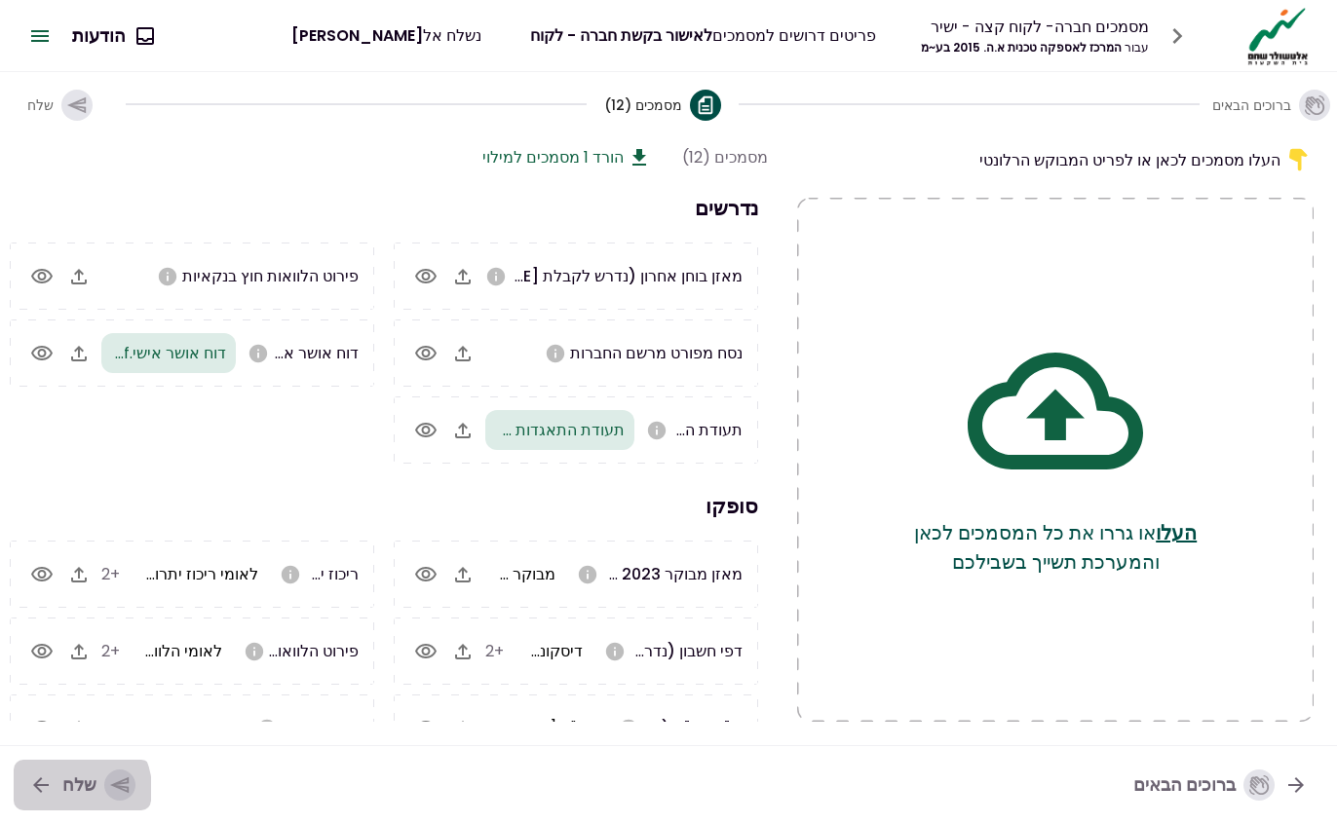
click at [74, 788] on font "שלח" at bounding box center [79, 785] width 34 height 24
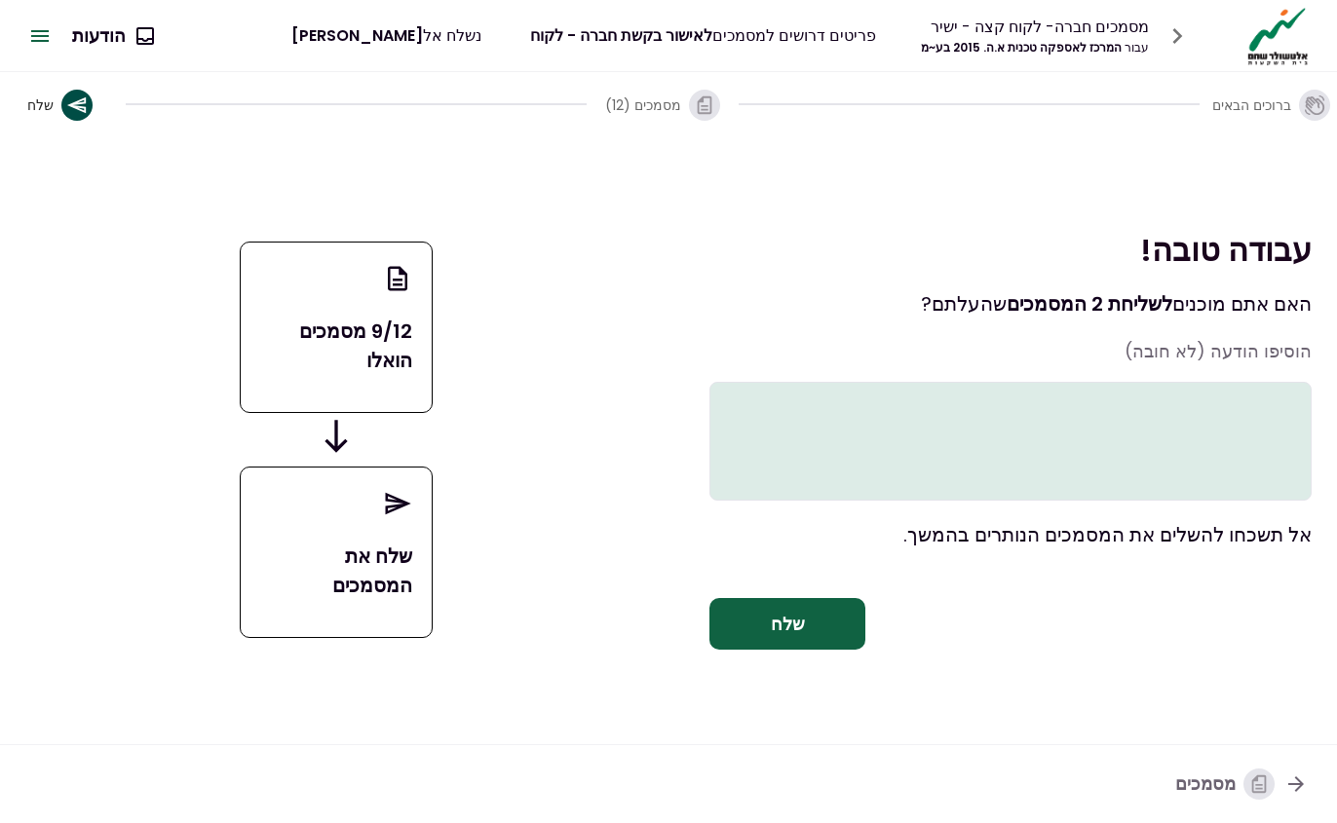
click at [782, 636] on font "שלח" at bounding box center [788, 624] width 34 height 24
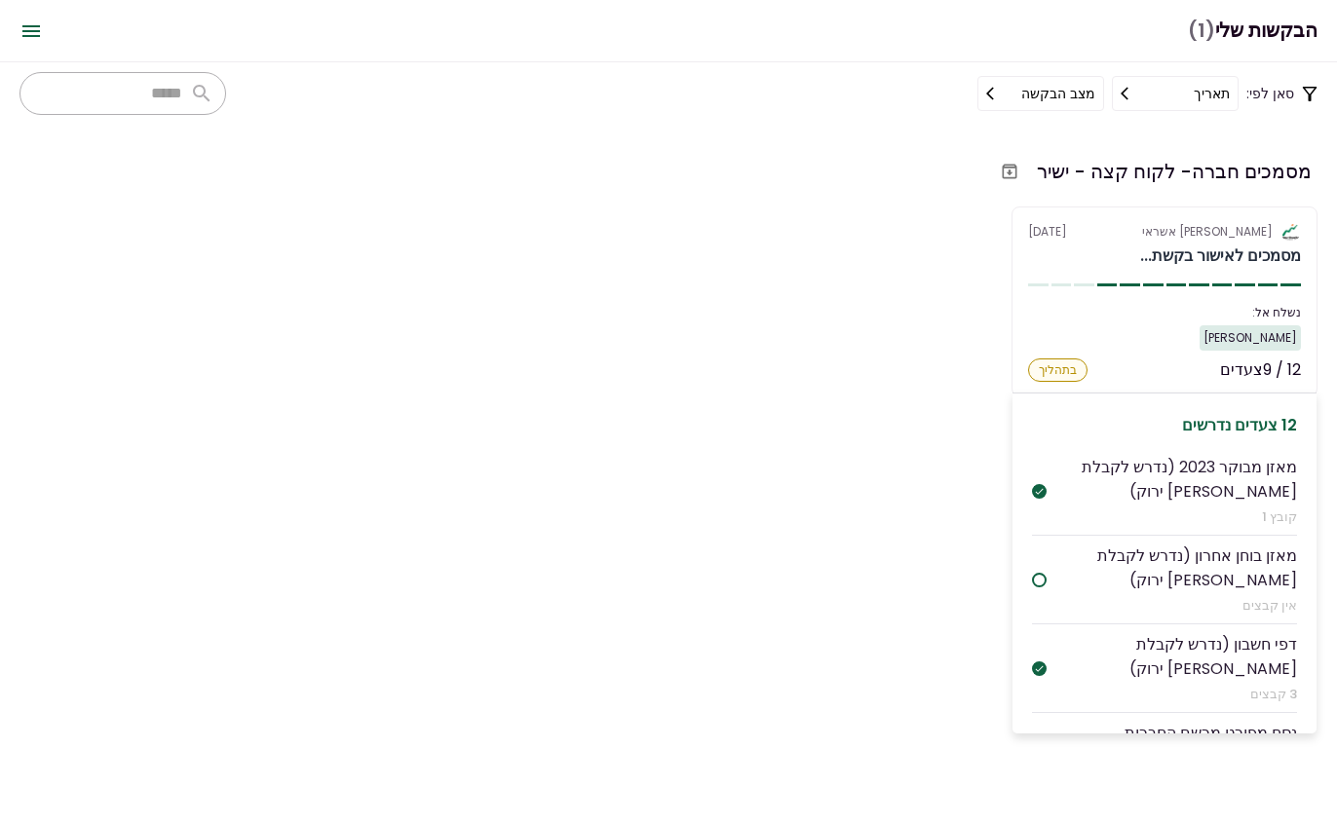
click at [1129, 584] on div "מאזן בוחן אחרון (נדרש לקבלת [PERSON_NAME] ירוק)" at bounding box center [1172, 568] width 250 height 49
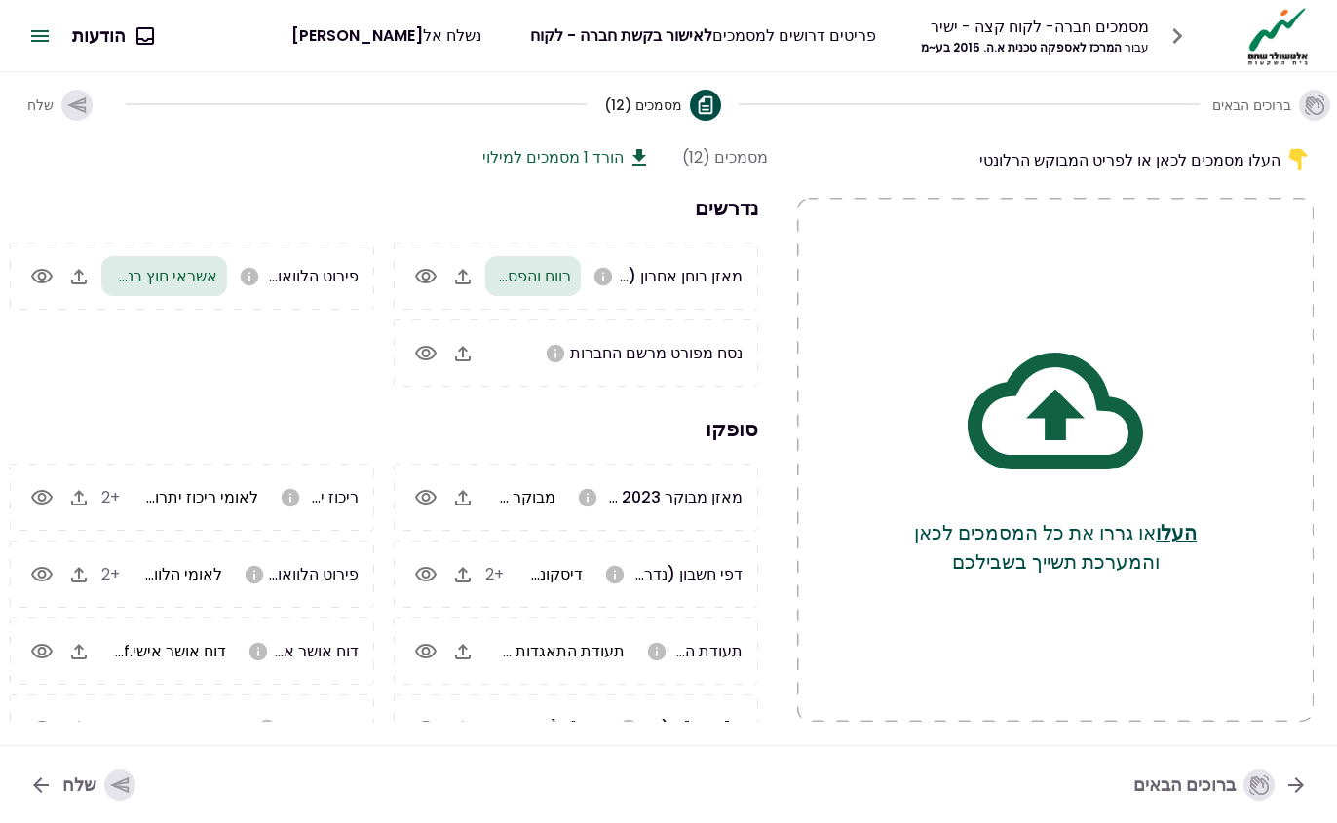
click at [79, 806] on button "שלח" at bounding box center [82, 785] width 137 height 51
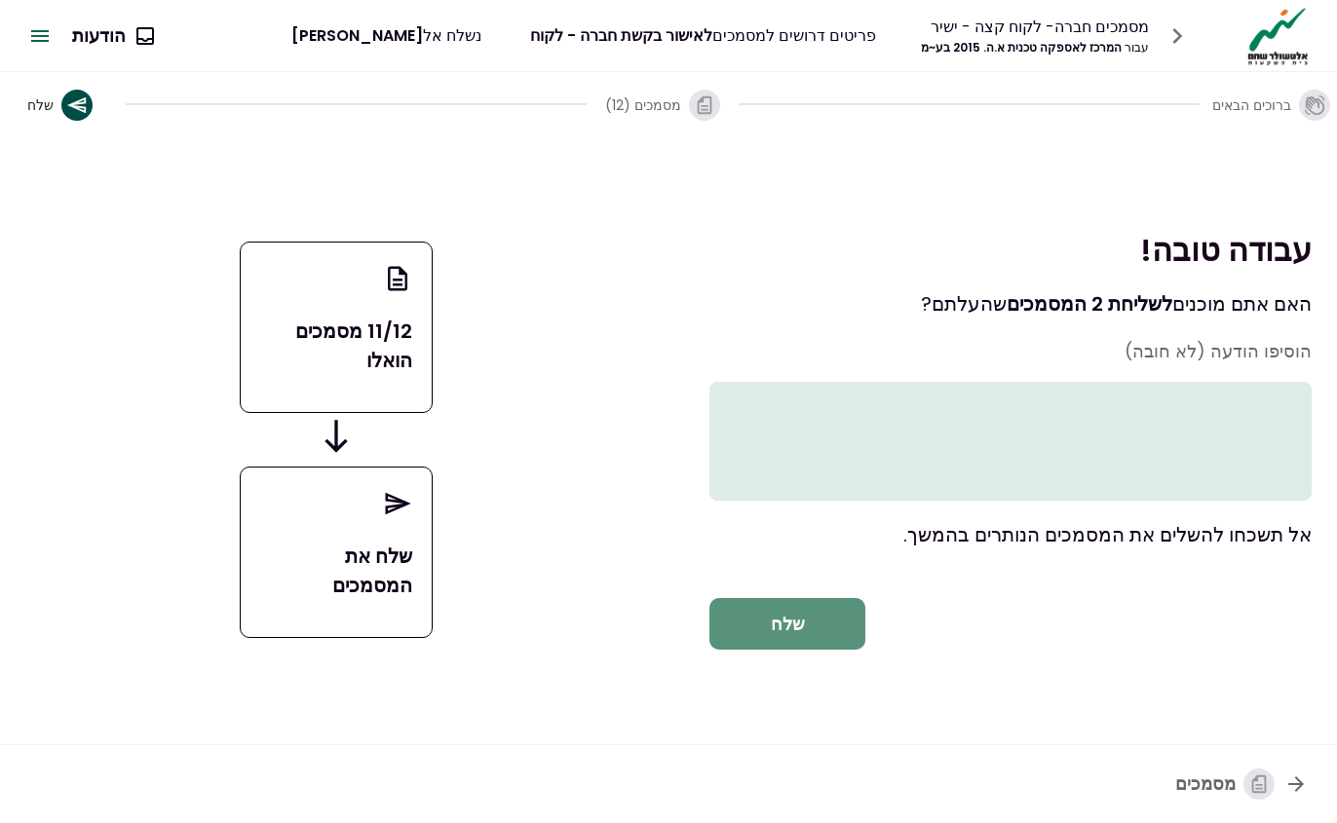
click at [786, 636] on font "שלח" at bounding box center [788, 624] width 34 height 24
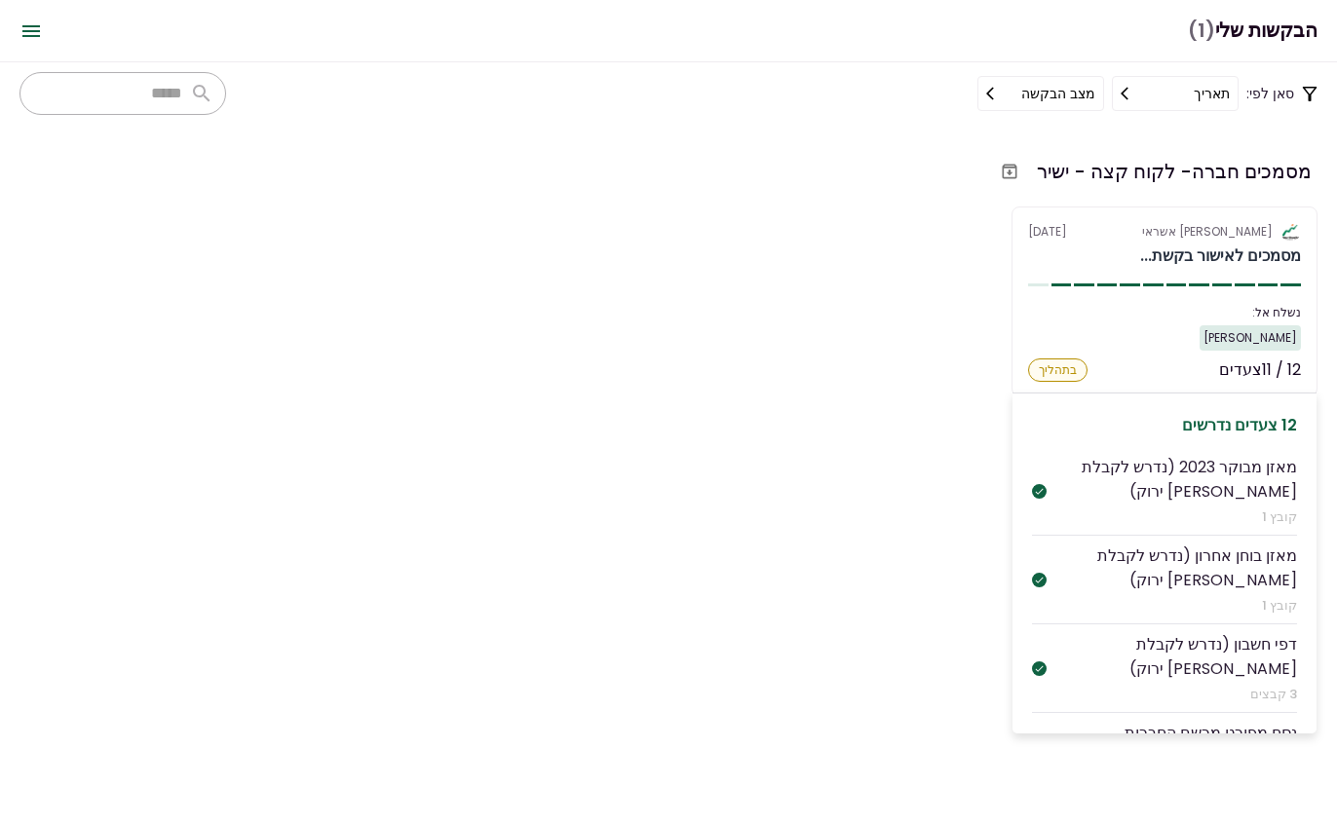
click at [1061, 362] on font "בתהליך" at bounding box center [1058, 370] width 38 height 17
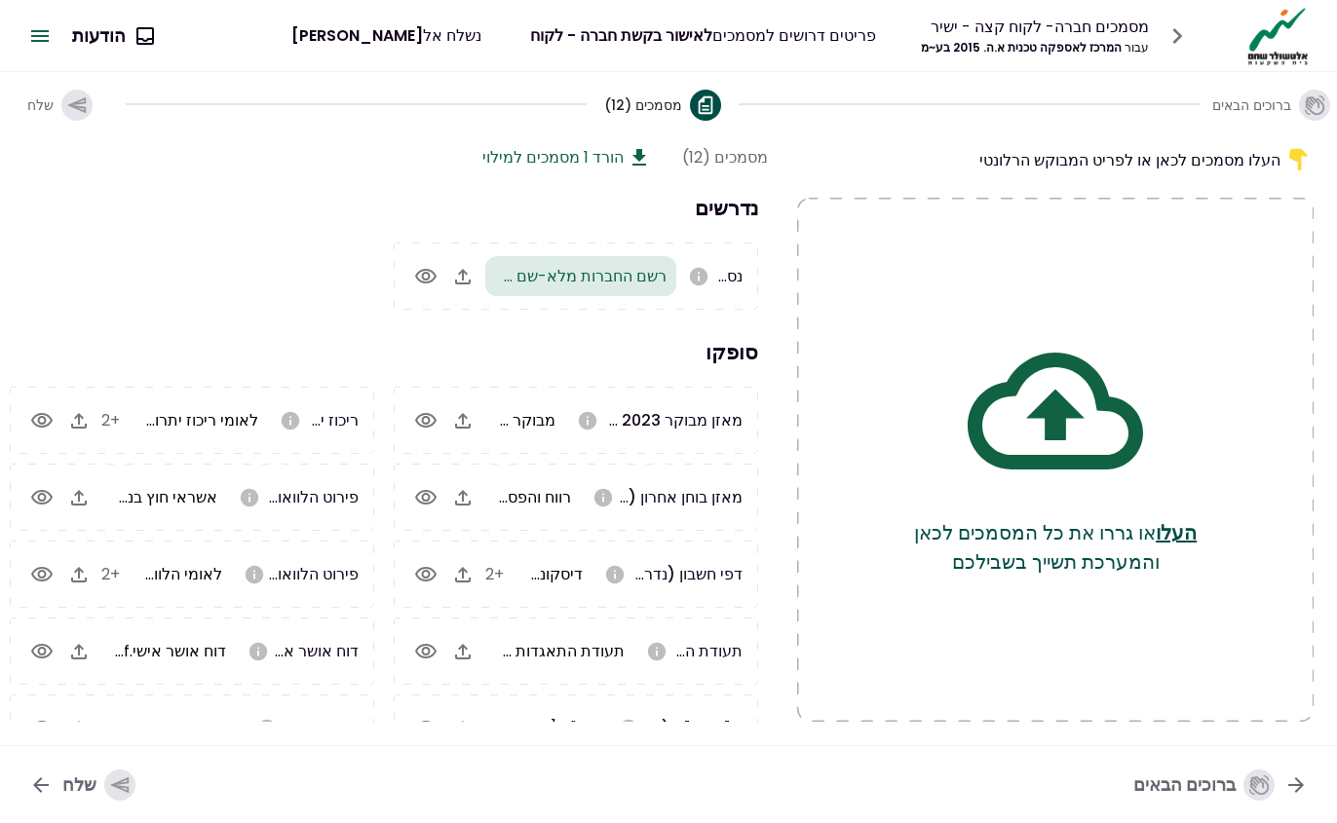
click at [75, 784] on font "שלח" at bounding box center [79, 785] width 34 height 24
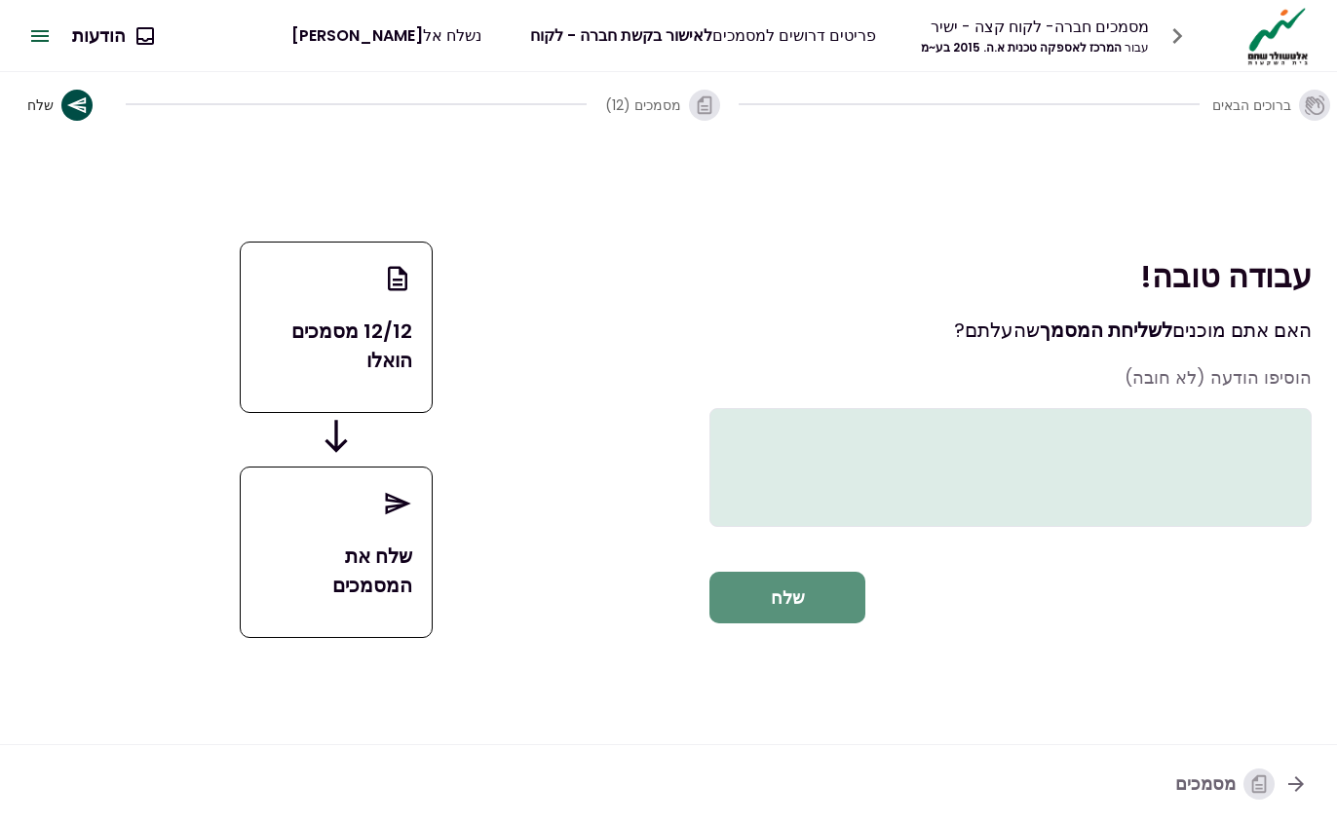
click at [794, 610] on font "שלח" at bounding box center [788, 598] width 34 height 24
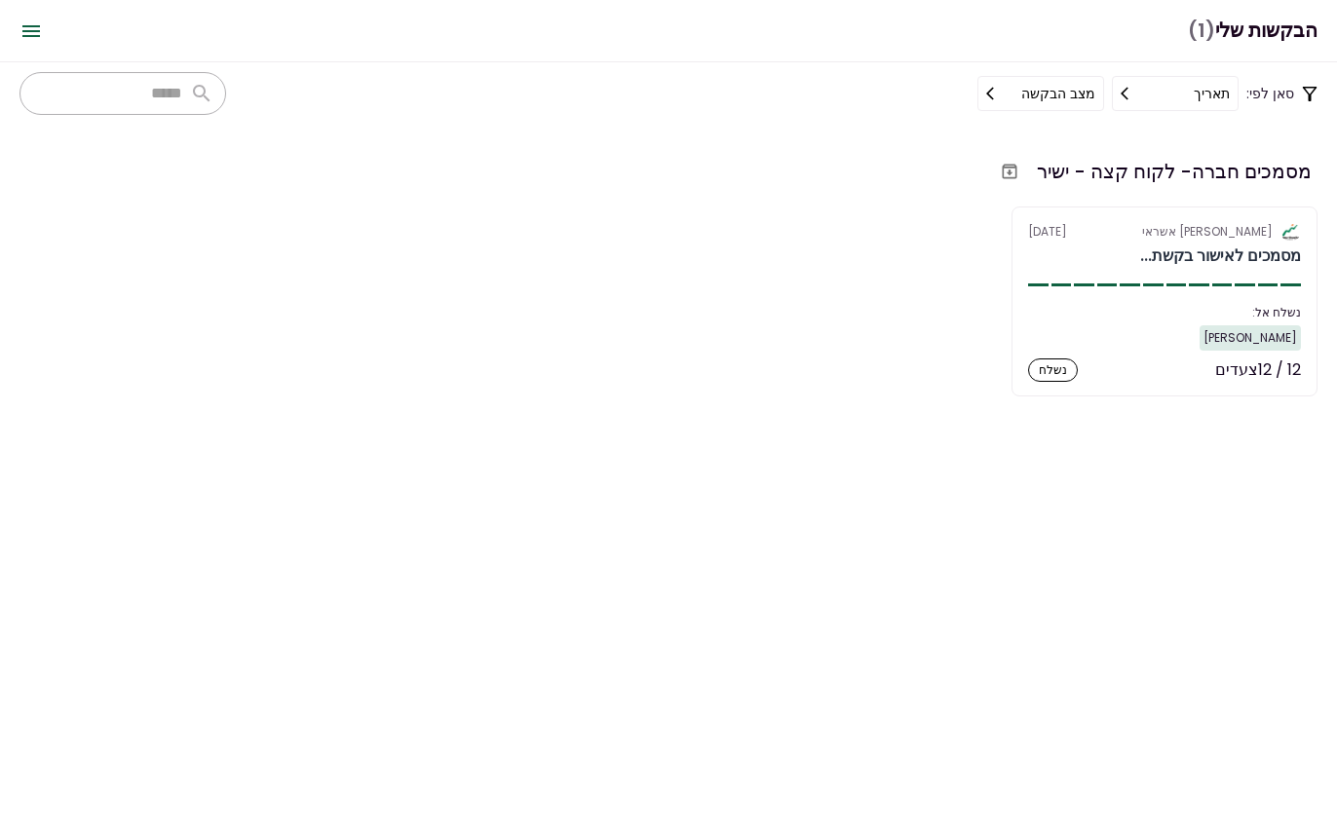
scroll to position [532, 0]
click at [845, 430] on section "מסמכים חברה- לקוח קצה - ישיר אלטשולר שחם אשראי [DATE] מסמכים לאישור בקשת... נשל…" at bounding box center [668, 474] width 1337 height 699
